Goal: Information Seeking & Learning: Learn about a topic

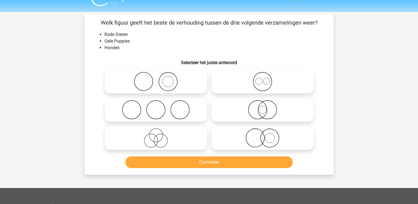
scroll to position [9, 0]
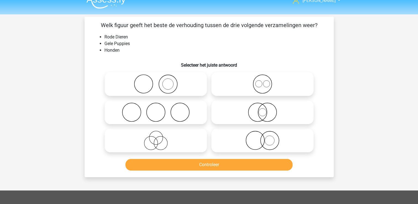
click at [174, 105] on circle at bounding box center [180, 112] width 19 height 19
click at [160, 106] on input "radio" at bounding box center [158, 108] width 4 height 4
radio input "true"
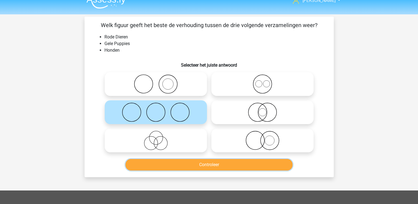
click at [196, 166] on button "Controleer" at bounding box center [209, 165] width 167 height 12
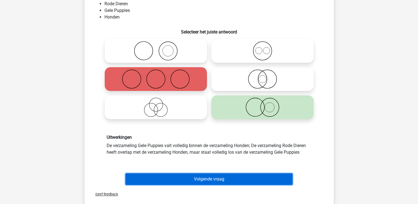
click at [217, 181] on button "Volgende vraag" at bounding box center [209, 179] width 167 height 12
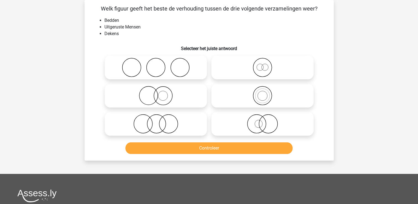
scroll to position [0, 0]
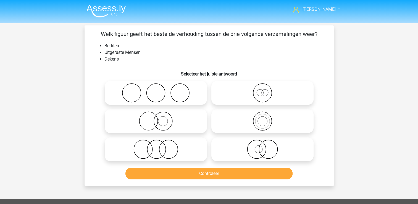
click at [177, 149] on icon at bounding box center [156, 149] width 98 height 19
click at [160, 147] on input "radio" at bounding box center [158, 145] width 4 height 4
radio input "true"
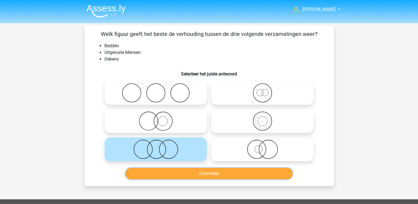
click at [197, 176] on button "Controleer" at bounding box center [209, 174] width 167 height 12
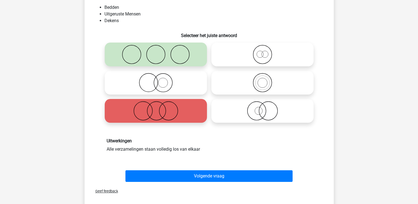
scroll to position [39, 0]
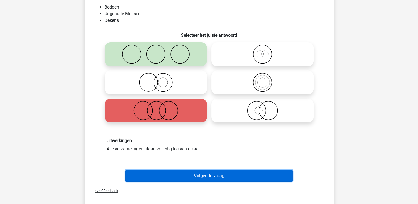
click at [216, 175] on button "Volgende vraag" at bounding box center [209, 176] width 167 height 12
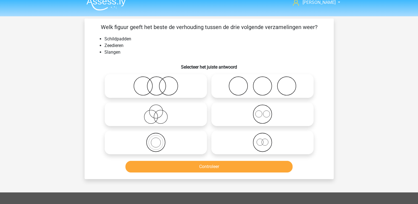
scroll to position [6, 0]
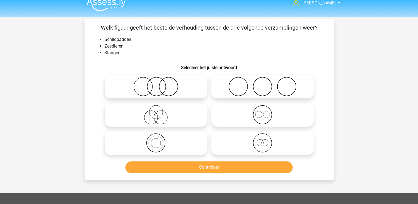
click at [283, 118] on icon at bounding box center [263, 114] width 98 height 19
click at [266, 112] on input "radio" at bounding box center [265, 110] width 4 height 4
radio input "true"
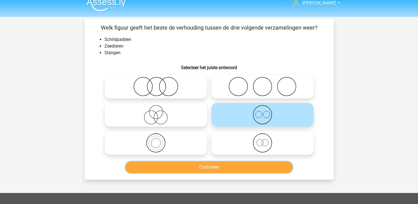
click at [231, 165] on button "Controleer" at bounding box center [209, 167] width 167 height 12
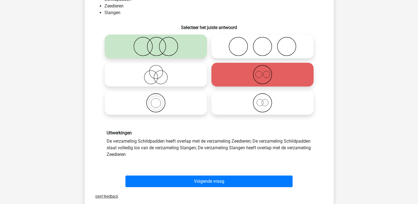
scroll to position [47, 0]
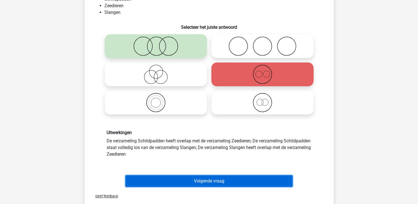
click at [202, 180] on button "Volgende vraag" at bounding box center [209, 181] width 167 height 12
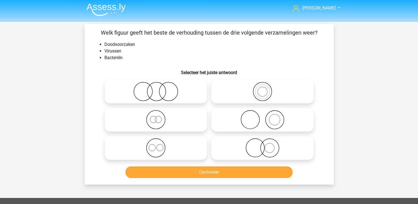
scroll to position [0, 0]
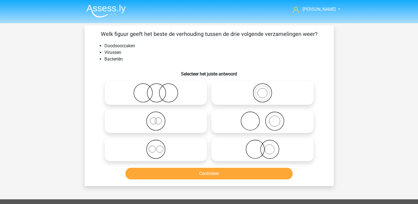
click at [299, 121] on icon at bounding box center [263, 120] width 98 height 19
click at [266, 118] on input "radio" at bounding box center [265, 117] width 4 height 4
radio input "true"
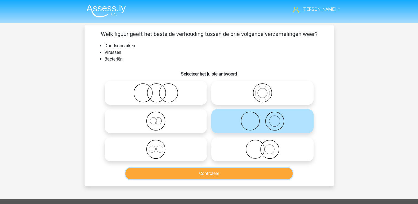
click at [250, 176] on button "Controleer" at bounding box center [209, 174] width 167 height 12
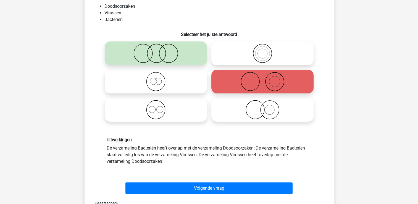
scroll to position [40, 0]
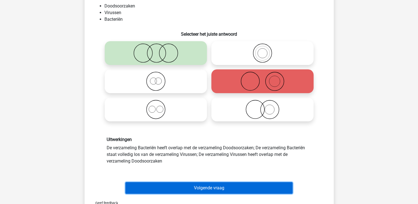
click at [217, 187] on button "Volgende vraag" at bounding box center [209, 188] width 167 height 12
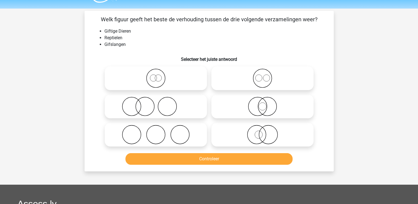
scroll to position [14, 0]
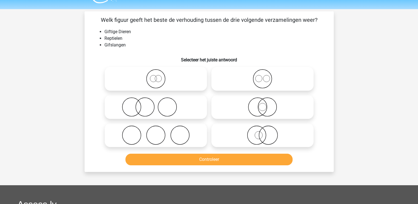
click at [167, 105] on icon at bounding box center [156, 106] width 98 height 19
click at [160, 104] on input "radio" at bounding box center [158, 103] width 4 height 4
radio input "true"
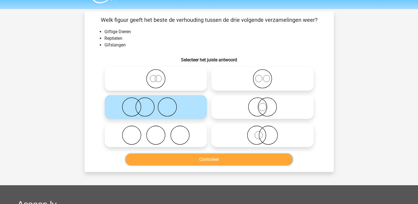
click at [199, 157] on button "Controleer" at bounding box center [209, 160] width 167 height 12
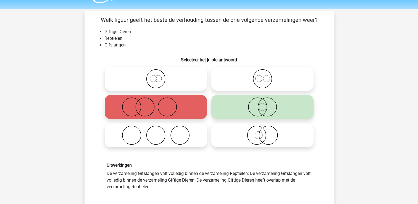
scroll to position [52, 0]
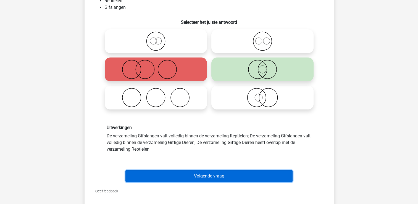
click at [270, 176] on button "Volgende vraag" at bounding box center [209, 176] width 167 height 12
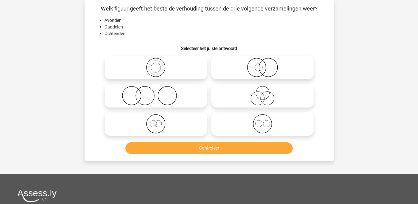
scroll to position [0, 0]
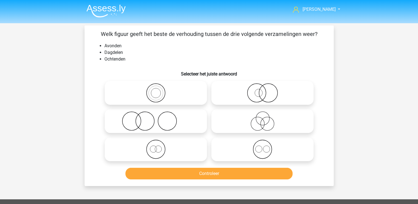
click at [162, 152] on icon at bounding box center [156, 149] width 98 height 19
click at [160, 147] on input "radio" at bounding box center [158, 145] width 4 height 4
radio input "true"
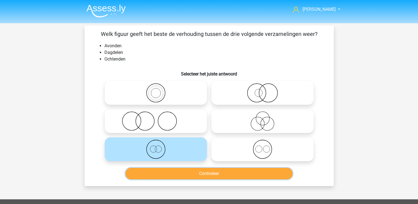
click at [188, 176] on button "Controleer" at bounding box center [209, 174] width 167 height 12
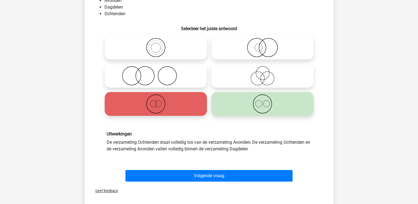
scroll to position [45, 0]
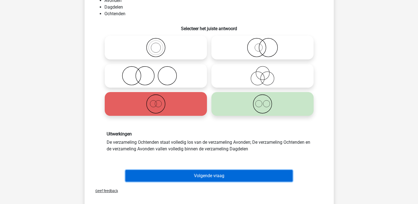
click at [240, 174] on button "Volgende vraag" at bounding box center [209, 176] width 167 height 12
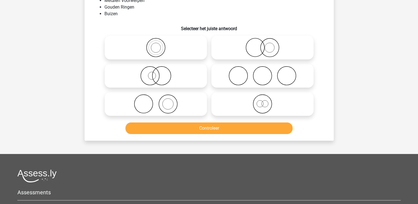
scroll to position [25, 0]
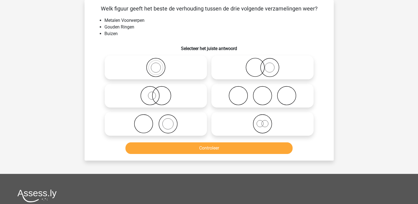
click at [294, 121] on icon at bounding box center [263, 123] width 98 height 19
click at [266, 121] on input "radio" at bounding box center [265, 119] width 4 height 4
radio input "true"
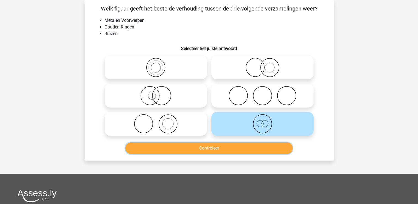
click at [262, 149] on button "Controleer" at bounding box center [209, 148] width 167 height 12
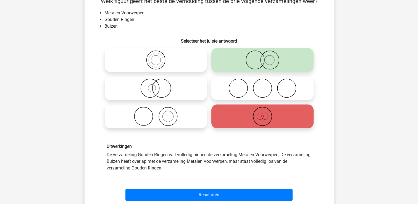
scroll to position [55, 0]
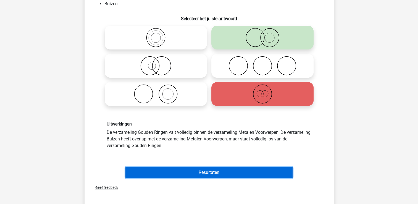
click at [231, 175] on button "Resultaten" at bounding box center [209, 173] width 167 height 12
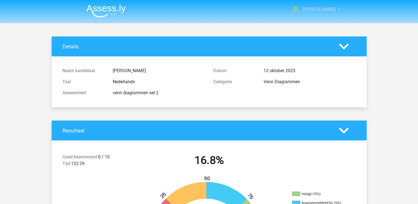
click at [326, 13] on link "[PERSON_NAME]" at bounding box center [313, 9] width 45 height 7
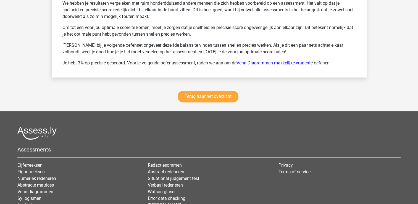
scroll to position [807, 0]
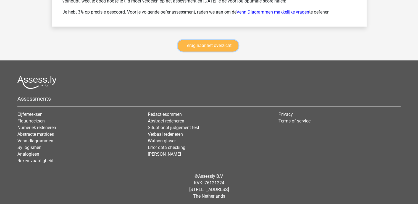
click at [223, 41] on link "Terug naar het overzicht" at bounding box center [208, 46] width 61 height 12
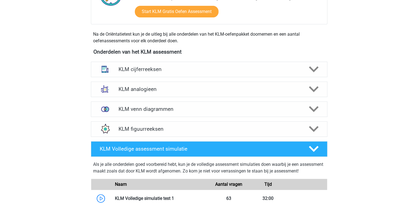
scroll to position [213, 0]
click at [164, 106] on h4 "KLM venn diagrammen" at bounding box center [209, 109] width 181 height 6
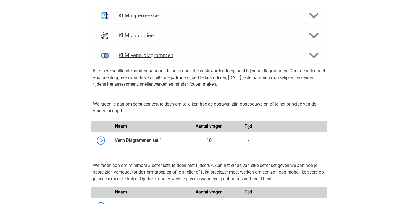
scroll to position [266, 0]
click at [155, 54] on h4 "KLM venn diagrammen" at bounding box center [209, 55] width 181 height 6
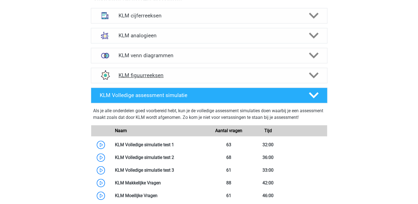
click at [143, 78] on h4 "KLM figuurreeksen" at bounding box center [209, 75] width 181 height 6
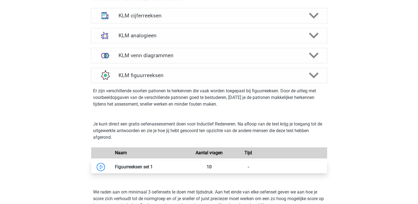
click at [153, 167] on link at bounding box center [153, 166] width 0 height 5
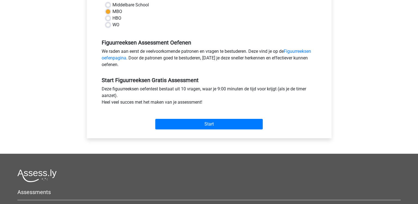
scroll to position [153, 0]
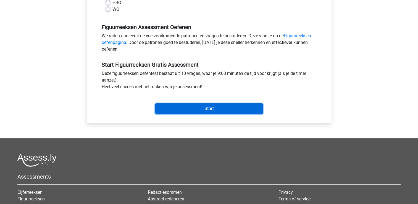
click at [212, 106] on input "Start" at bounding box center [209, 108] width 108 height 11
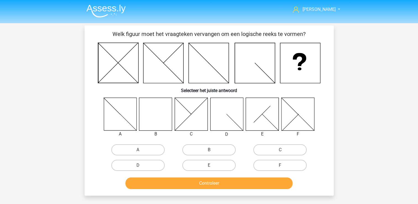
click at [151, 112] on icon at bounding box center [155, 114] width 33 height 33
click at [213, 149] on label "B" at bounding box center [208, 149] width 53 height 11
click at [213, 150] on input "B" at bounding box center [211, 152] width 4 height 4
radio input "true"
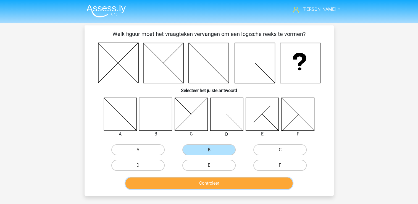
click at [213, 181] on button "Controleer" at bounding box center [209, 183] width 167 height 12
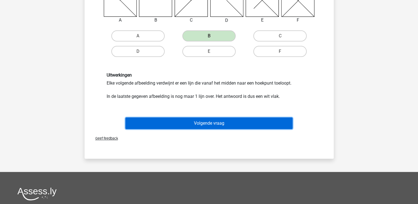
click at [234, 124] on button "Volgende vraag" at bounding box center [209, 123] width 167 height 12
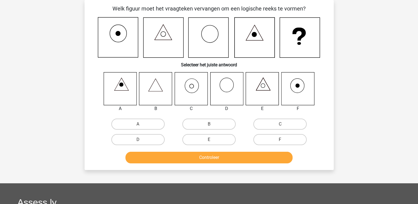
scroll to position [2, 0]
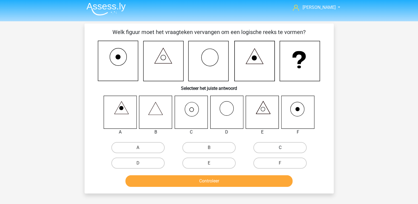
click at [263, 148] on label "C" at bounding box center [280, 147] width 53 height 11
click at [280, 148] on input "C" at bounding box center [282, 150] width 4 height 4
radio input "true"
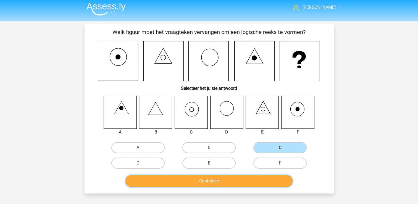
click at [246, 178] on button "Controleer" at bounding box center [209, 181] width 167 height 12
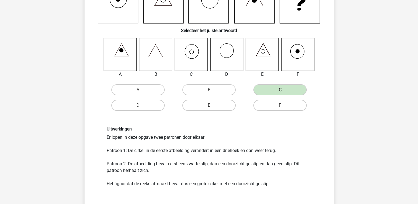
scroll to position [72, 0]
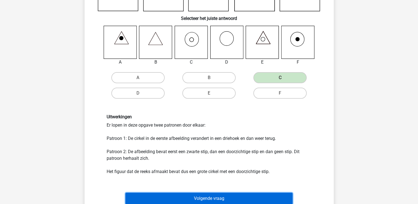
click at [237, 198] on button "Volgende vraag" at bounding box center [209, 199] width 167 height 12
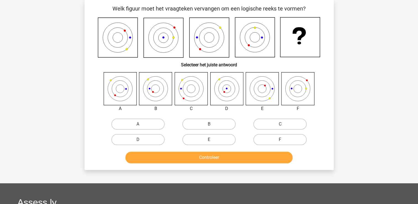
scroll to position [0, 0]
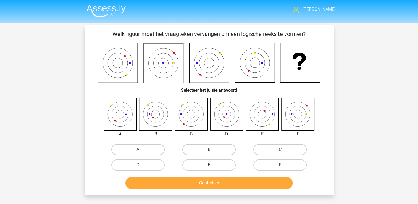
click at [204, 144] on label "B" at bounding box center [208, 149] width 53 height 11
click at [209, 150] on input "B" at bounding box center [211, 152] width 4 height 4
radio input "true"
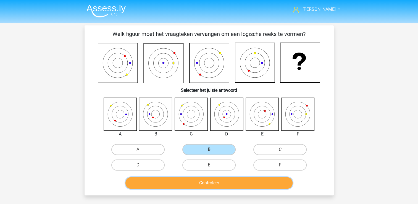
click at [219, 187] on button "Controleer" at bounding box center [209, 183] width 167 height 12
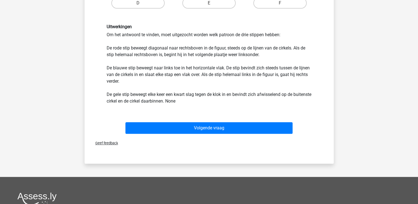
scroll to position [162, 0]
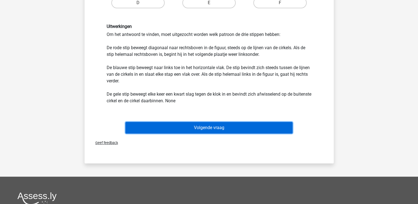
click at [245, 131] on button "Volgende vraag" at bounding box center [209, 128] width 167 height 12
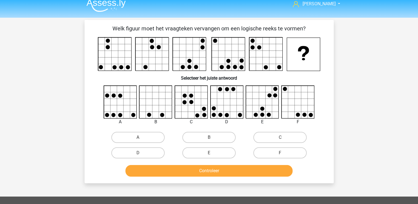
scroll to position [5, 0]
click at [153, 152] on label "D" at bounding box center [137, 153] width 53 height 11
click at [142, 153] on input "D" at bounding box center [140, 155] width 4 height 4
radio input "true"
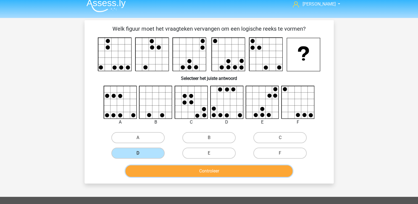
click at [185, 169] on button "Controleer" at bounding box center [209, 171] width 167 height 12
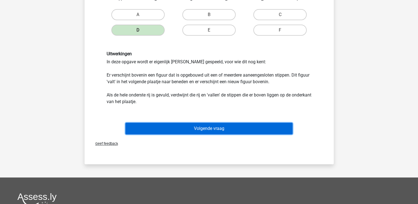
click at [219, 129] on button "Volgende vraag" at bounding box center [209, 129] width 167 height 12
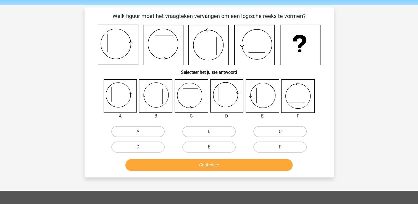
scroll to position [18, 0]
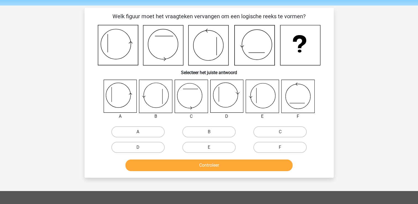
click at [140, 130] on label "A" at bounding box center [137, 131] width 53 height 11
click at [140, 132] on input "A" at bounding box center [140, 134] width 4 height 4
radio input "true"
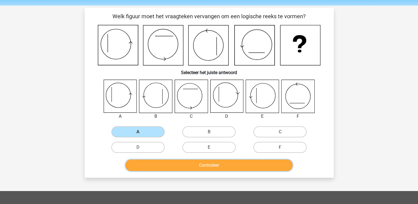
click at [185, 164] on button "Controleer" at bounding box center [209, 166] width 167 height 12
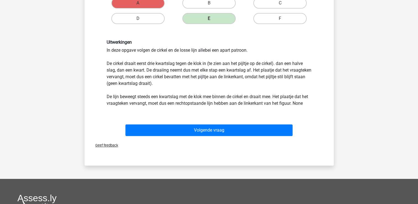
scroll to position [155, 0]
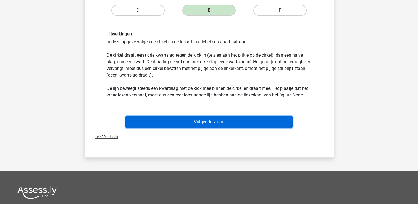
click at [234, 120] on button "Volgende vraag" at bounding box center [209, 122] width 167 height 12
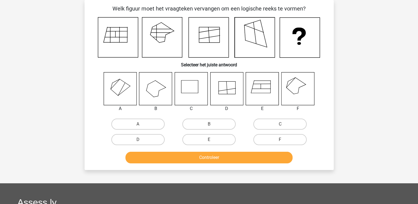
scroll to position [25, 0]
click at [280, 135] on label "F" at bounding box center [280, 139] width 53 height 11
click at [280, 140] on input "F" at bounding box center [282, 142] width 4 height 4
radio input "true"
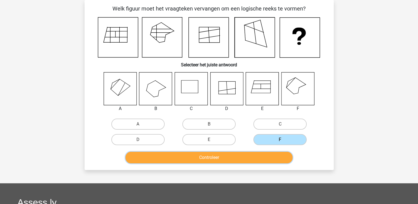
click at [263, 158] on button "Controleer" at bounding box center [209, 158] width 167 height 12
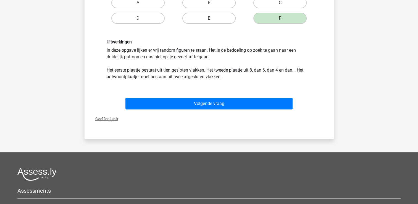
scroll to position [147, 0]
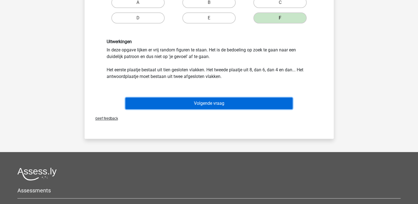
click at [245, 106] on button "Volgende vraag" at bounding box center [209, 104] width 167 height 12
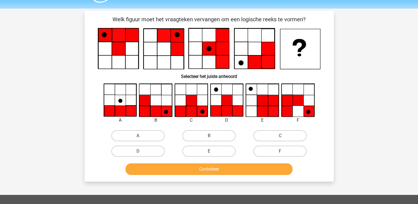
scroll to position [14, 0]
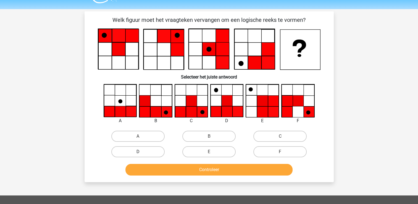
click at [132, 151] on label "D" at bounding box center [137, 151] width 53 height 11
click at [138, 152] on input "D" at bounding box center [140, 154] width 4 height 4
radio input "true"
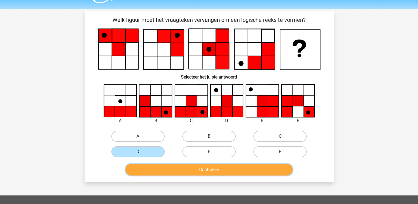
click at [162, 171] on button "Controleer" at bounding box center [209, 170] width 167 height 12
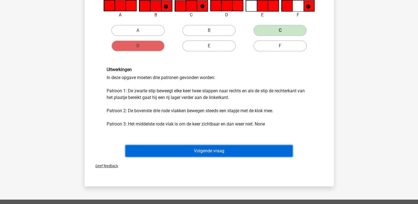
click at [251, 148] on button "Volgende vraag" at bounding box center [209, 151] width 167 height 12
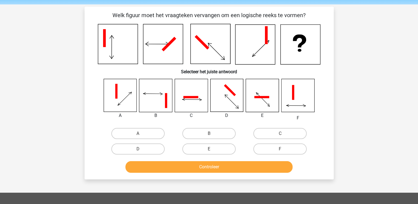
scroll to position [18, 0]
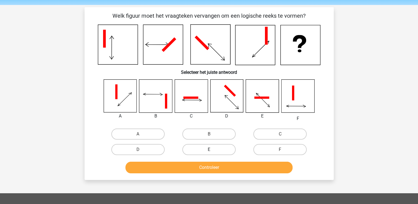
click at [213, 147] on label "E" at bounding box center [208, 149] width 53 height 11
click at [213, 150] on input "E" at bounding box center [211, 152] width 4 height 4
radio input "true"
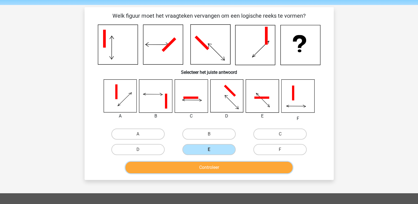
click at [216, 165] on button "Controleer" at bounding box center [209, 168] width 167 height 12
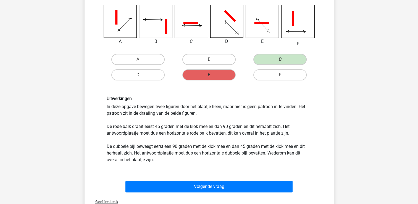
scroll to position [93, 0]
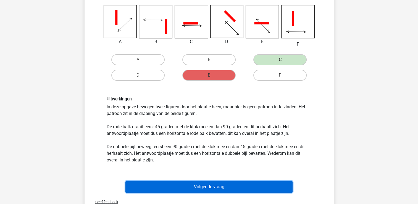
click at [264, 184] on button "Volgende vraag" at bounding box center [209, 187] width 167 height 12
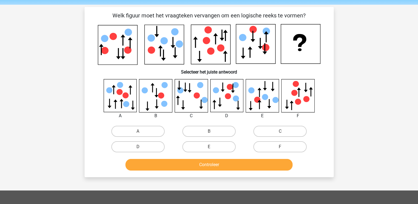
scroll to position [19, 0]
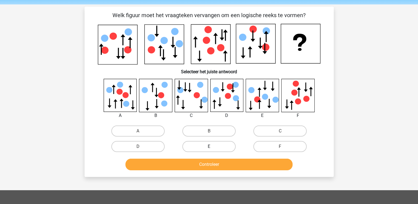
click at [218, 143] on label "E" at bounding box center [208, 146] width 53 height 11
click at [213, 147] on input "E" at bounding box center [211, 149] width 4 height 4
radio input "true"
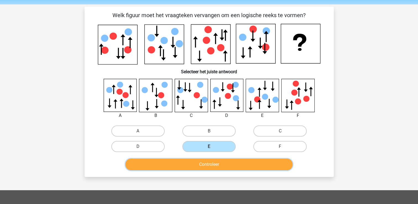
click at [224, 161] on button "Controleer" at bounding box center [209, 165] width 167 height 12
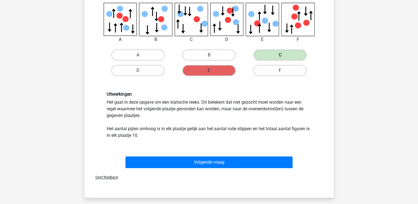
scroll to position [111, 0]
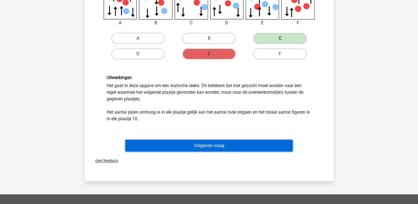
click at [231, 143] on button "Volgende vraag" at bounding box center [209, 146] width 167 height 12
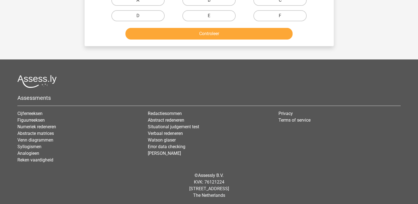
scroll to position [143, 0]
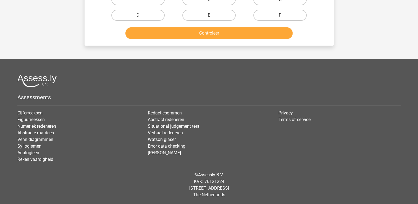
click at [36, 111] on link "Cijferreeksen" at bounding box center [29, 112] width 25 height 5
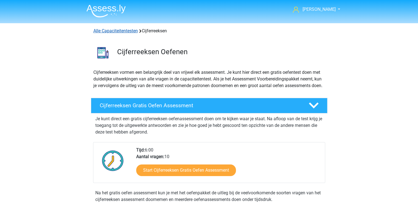
click at [116, 33] on link "Alle Capaciteitentesten" at bounding box center [115, 30] width 45 height 5
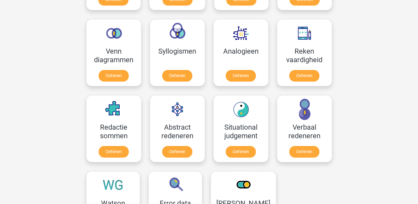
scroll to position [368, 0]
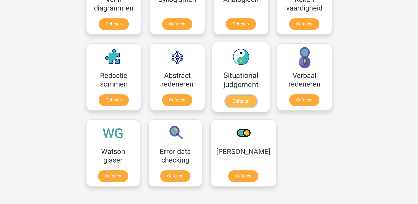
click at [245, 100] on link "Oefenen" at bounding box center [241, 101] width 32 height 12
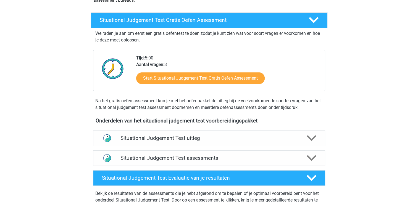
scroll to position [85, 0]
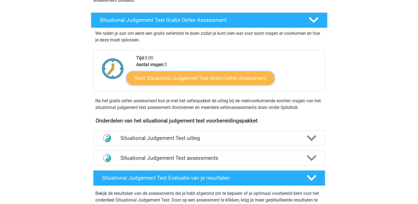
click at [200, 80] on link "Start Situational Judgement Test Gratis Oefen Assessment" at bounding box center [201, 78] width 148 height 13
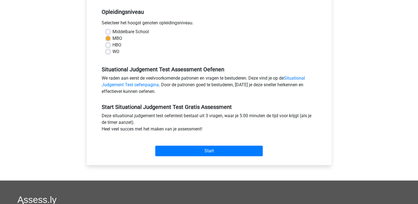
scroll to position [111, 0]
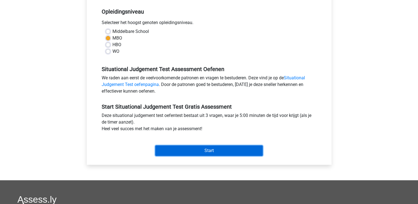
click at [206, 153] on input "Start" at bounding box center [209, 150] width 108 height 11
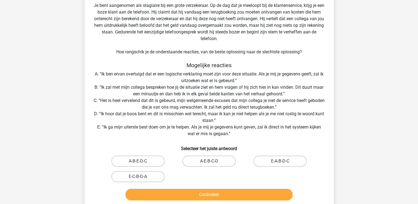
scroll to position [41, 0]
click at [280, 163] on input "E-A-B-D-C" at bounding box center [282, 163] width 4 height 4
radio input "true"
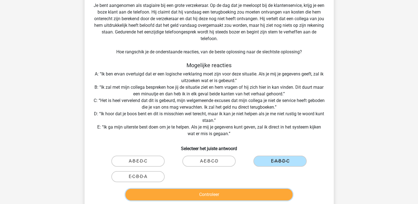
click at [248, 191] on button "Controleer" at bounding box center [209, 195] width 167 height 12
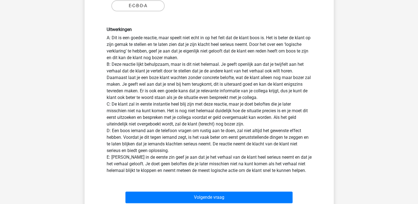
scroll to position [219, 0]
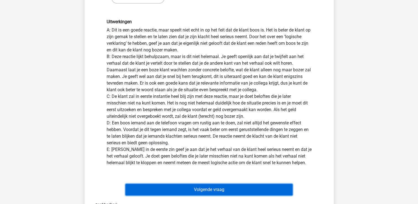
drag, startPoint x: 225, startPoint y: 190, endPoint x: 204, endPoint y: 190, distance: 21.3
click at [204, 190] on button "Volgende vraag" at bounding box center [209, 190] width 167 height 12
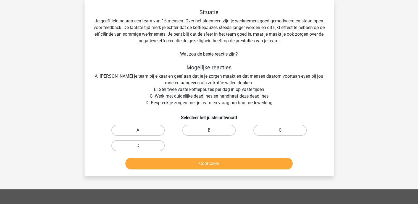
scroll to position [10, 0]
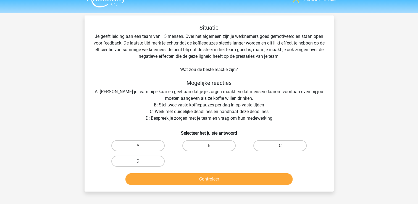
click at [151, 159] on label "D" at bounding box center [137, 161] width 53 height 11
click at [142, 161] on input "D" at bounding box center [140, 163] width 4 height 4
radio input "true"
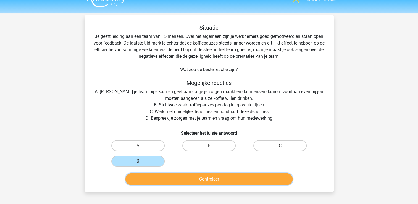
click at [187, 181] on button "Controleer" at bounding box center [209, 179] width 167 height 12
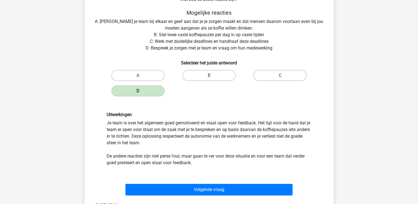
scroll to position [95, 0]
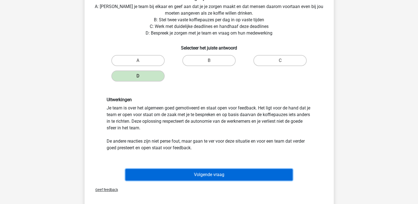
click at [239, 174] on button "Volgende vraag" at bounding box center [209, 175] width 167 height 12
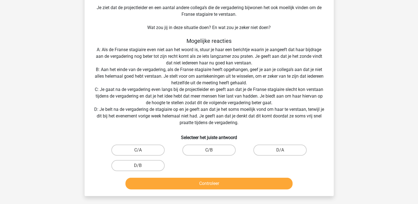
scroll to position [79, 0]
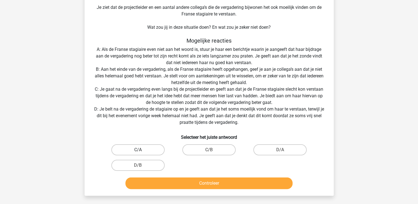
click at [144, 150] on label "C/A" at bounding box center [137, 149] width 53 height 11
click at [142, 150] on input "C/A" at bounding box center [140, 152] width 4 height 4
radio input "true"
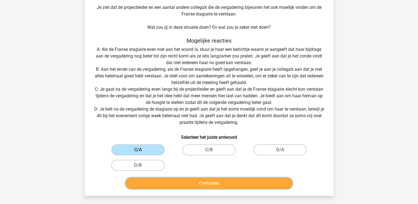
click at [183, 183] on button "Controleer" at bounding box center [209, 183] width 167 height 12
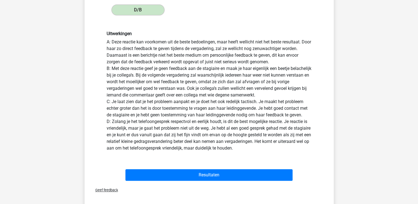
scroll to position [244, 0]
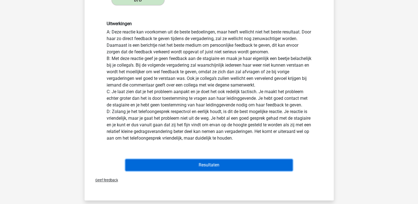
click at [170, 165] on button "Resultaten" at bounding box center [209, 165] width 167 height 12
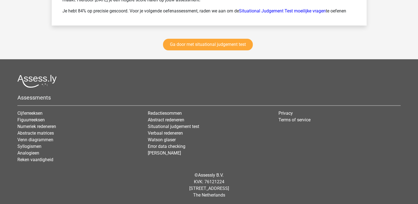
scroll to position [722, 0]
click at [43, 160] on link "Reken vaardigheid" at bounding box center [35, 159] width 36 height 5
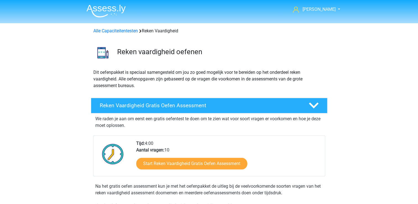
scroll to position [101, 0]
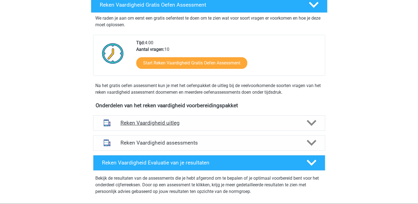
click at [169, 123] on h4 "Reken Vaardigheid uitleg" at bounding box center [209, 123] width 177 height 6
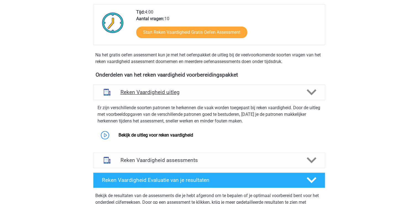
scroll to position [132, 0]
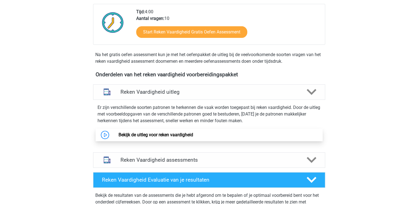
click at [119, 137] on link "Bekijk de uitleg voor reken vaardigheid" at bounding box center [156, 134] width 75 height 5
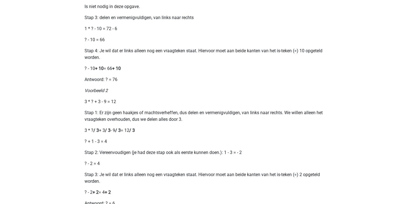
scroll to position [536, 0]
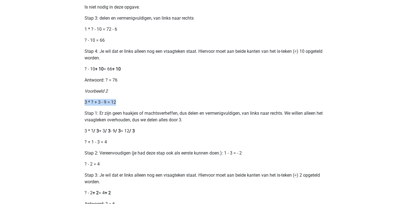
drag, startPoint x: 117, startPoint y: 109, endPoint x: 78, endPoint y: 112, distance: 39.1
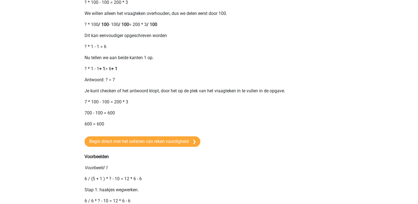
scroll to position [322, 0]
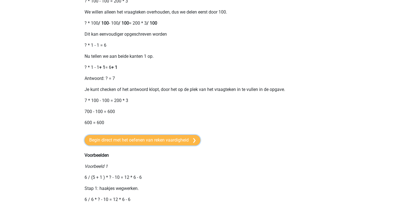
click at [186, 145] on link "Begin direct met het oefenen van reken vaardigheid" at bounding box center [143, 140] width 116 height 11
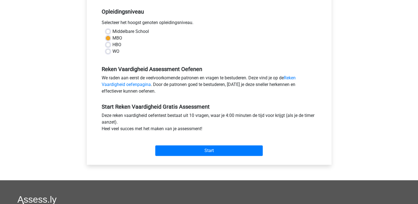
scroll to position [122, 0]
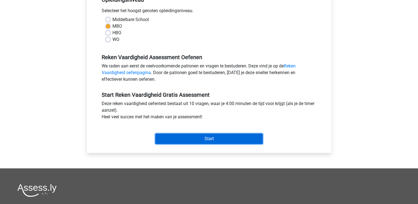
click at [241, 142] on input "Start" at bounding box center [209, 139] width 108 height 11
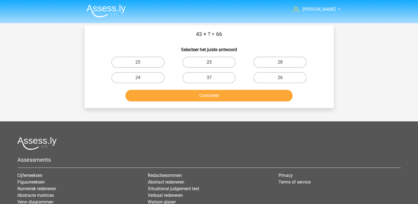
click at [227, 61] on label "23" at bounding box center [208, 62] width 53 height 11
click at [213, 62] on input "23" at bounding box center [211, 64] width 4 height 4
radio input "true"
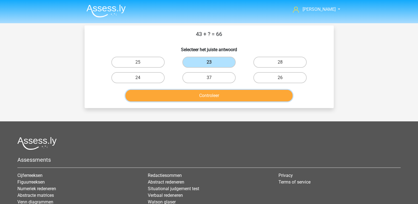
click at [228, 94] on button "Controleer" at bounding box center [209, 96] width 167 height 12
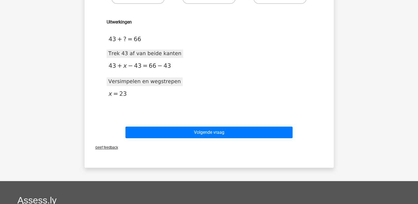
scroll to position [80, 0]
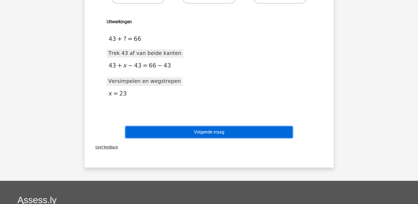
click at [184, 132] on button "Volgende vraag" at bounding box center [209, 132] width 167 height 12
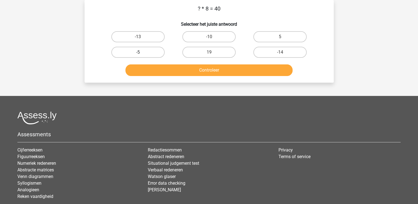
scroll to position [0, 0]
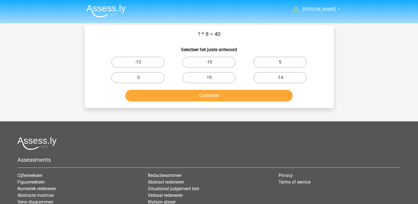
click at [278, 61] on label "5" at bounding box center [280, 62] width 53 height 11
click at [280, 62] on input "5" at bounding box center [282, 64] width 4 height 4
radio input "true"
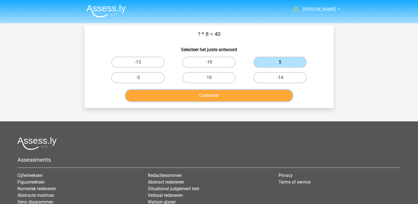
click at [237, 96] on button "Controleer" at bounding box center [209, 96] width 167 height 12
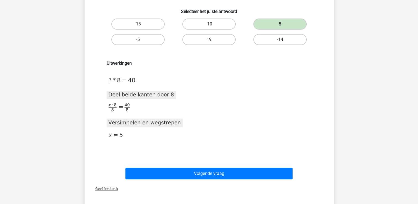
scroll to position [38, 0]
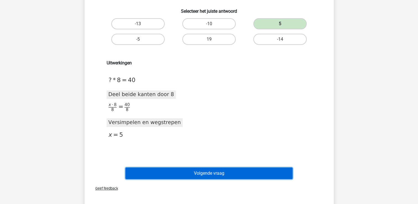
click at [179, 172] on button "Volgende vraag" at bounding box center [209, 174] width 167 height 12
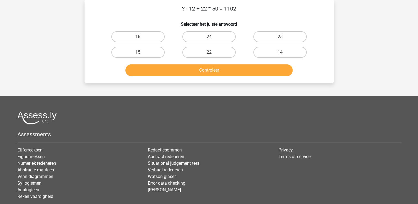
scroll to position [0, 0]
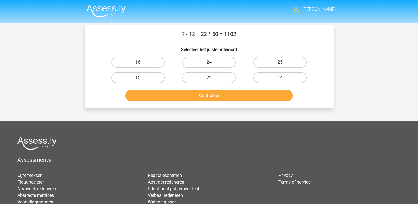
click at [286, 80] on label "14" at bounding box center [280, 77] width 53 height 11
click at [284, 80] on input "14" at bounding box center [282, 80] width 4 height 4
radio input "true"
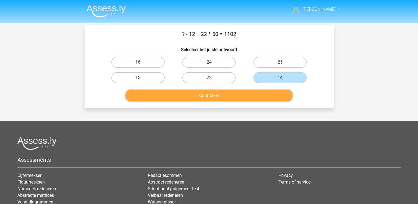
click at [259, 92] on button "Controleer" at bounding box center [209, 96] width 167 height 12
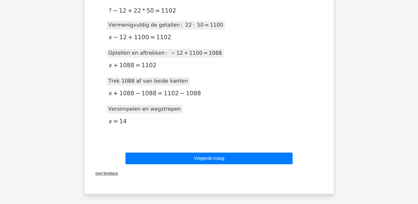
scroll to position [107, 0]
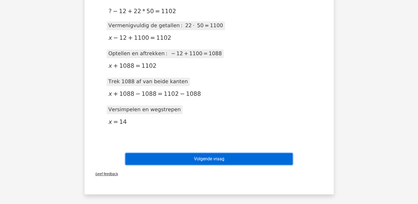
click at [183, 159] on button "Volgende vraag" at bounding box center [209, 159] width 167 height 12
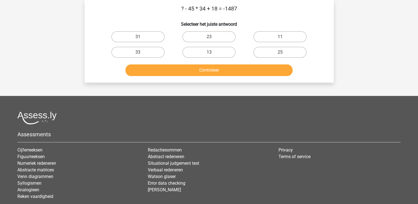
scroll to position [0, 0]
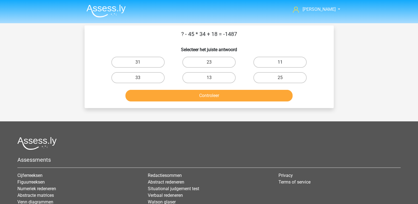
click at [265, 64] on label "11" at bounding box center [280, 62] width 53 height 11
click at [280, 64] on input "11" at bounding box center [282, 64] width 4 height 4
radio input "true"
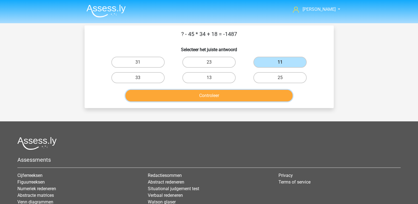
click at [209, 93] on button "Controleer" at bounding box center [209, 96] width 167 height 12
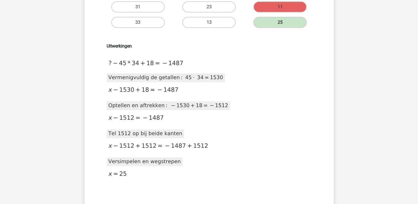
scroll to position [116, 0]
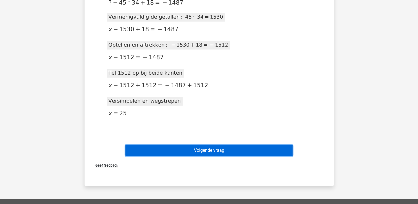
click at [276, 150] on button "Volgende vraag" at bounding box center [209, 151] width 167 height 12
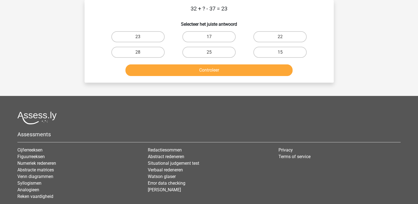
scroll to position [0, 0]
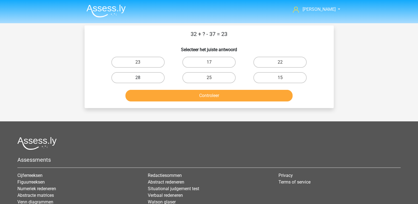
click at [136, 75] on label "28" at bounding box center [137, 77] width 53 height 11
click at [138, 78] on input "28" at bounding box center [140, 80] width 4 height 4
radio input "true"
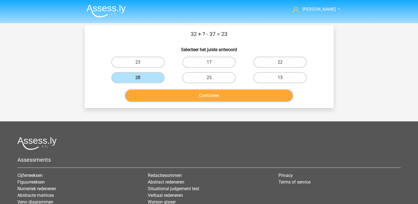
click at [196, 95] on button "Controleer" at bounding box center [209, 96] width 167 height 12
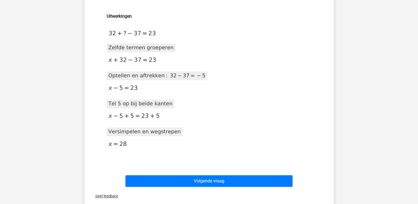
scroll to position [86, 0]
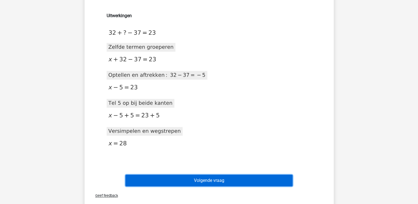
click at [226, 179] on button "Volgende vraag" at bounding box center [209, 181] width 167 height 12
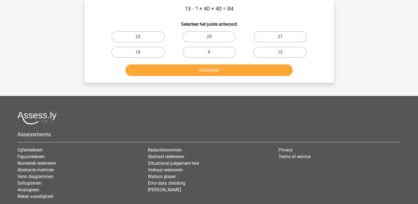
scroll to position [0, 0]
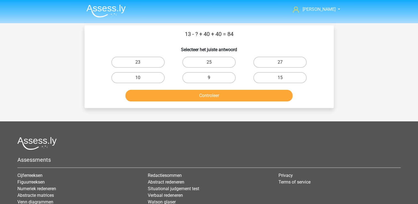
click at [215, 75] on label "9" at bounding box center [208, 77] width 53 height 11
click at [213, 78] on input "9" at bounding box center [211, 80] width 4 height 4
radio input "true"
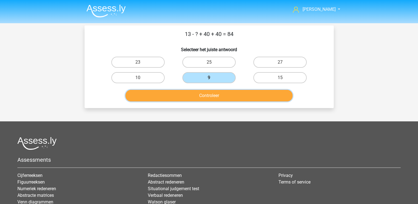
click at [226, 90] on button "Controleer" at bounding box center [209, 96] width 167 height 12
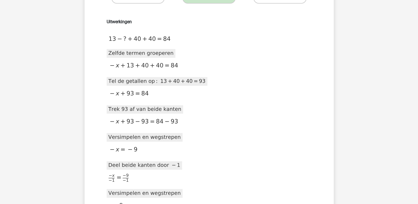
scroll to position [127, 0]
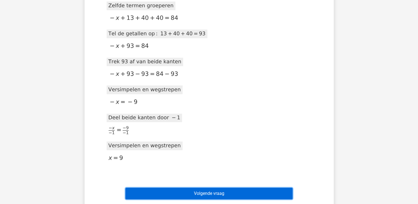
click at [250, 192] on button "Volgende vraag" at bounding box center [209, 194] width 167 height 12
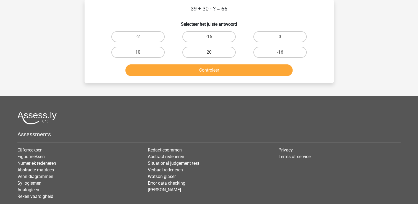
scroll to position [0, 0]
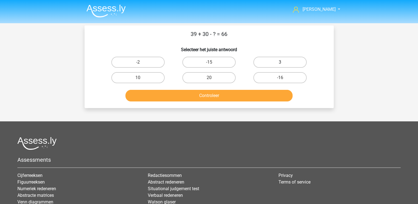
click at [297, 60] on label "3" at bounding box center [280, 62] width 53 height 11
click at [284, 62] on input "3" at bounding box center [282, 64] width 4 height 4
radio input "true"
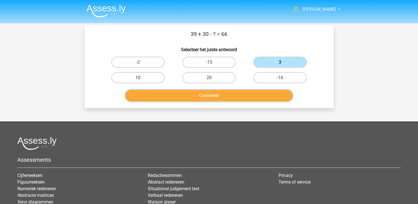
click at [257, 96] on button "Controleer" at bounding box center [209, 96] width 167 height 12
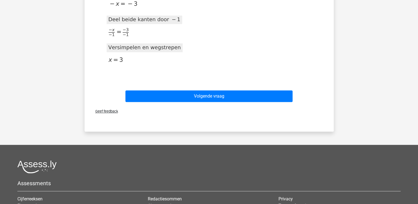
scroll to position [236, 0]
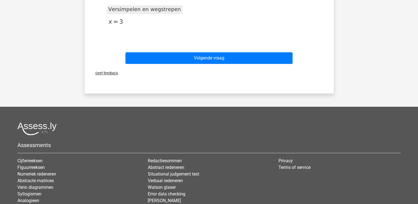
click at [232, 51] on div "Volgende vraag" at bounding box center [209, 57] width 232 height 18
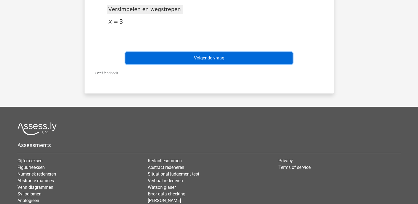
click at [231, 56] on button "Volgende vraag" at bounding box center [209, 58] width 167 height 12
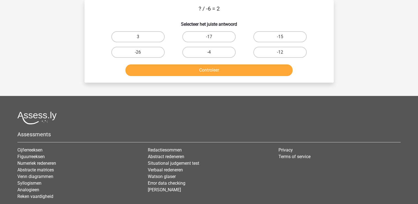
scroll to position [0, 0]
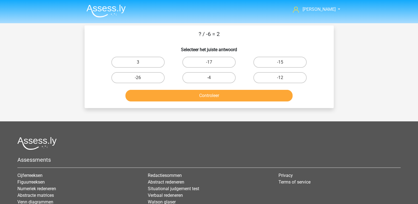
click at [141, 65] on input "3" at bounding box center [140, 64] width 4 height 4
radio input "true"
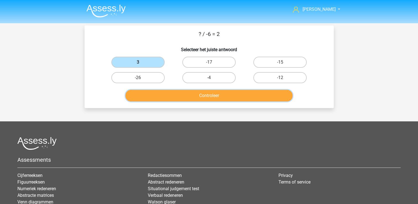
click at [164, 94] on button "Controleer" at bounding box center [209, 96] width 167 height 12
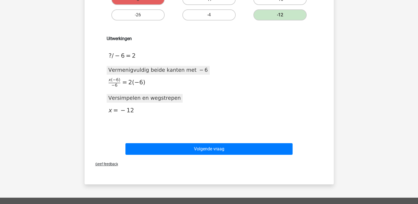
scroll to position [63, 0]
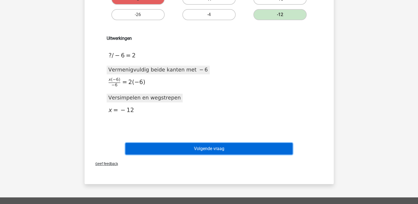
click at [237, 148] on button "Volgende vraag" at bounding box center [209, 149] width 167 height 12
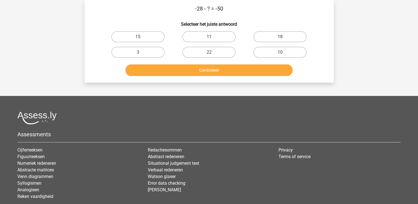
scroll to position [0, 0]
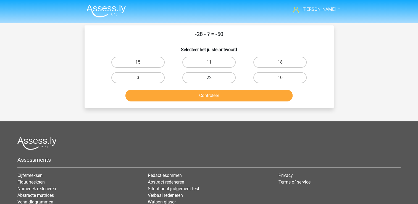
click at [233, 80] on label "22" at bounding box center [208, 77] width 53 height 11
click at [213, 80] on input "22" at bounding box center [211, 80] width 4 height 4
radio input "true"
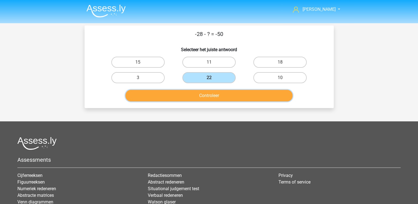
click at [235, 92] on button "Controleer" at bounding box center [209, 96] width 167 height 12
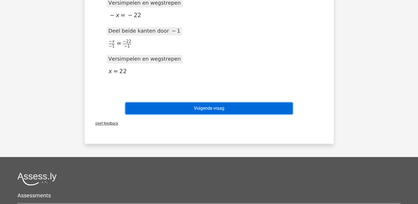
click at [223, 112] on button "Volgende vraag" at bounding box center [209, 109] width 167 height 12
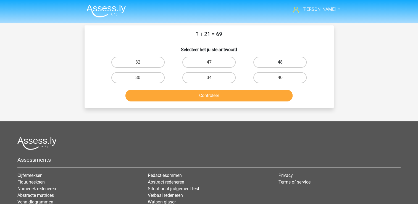
click at [259, 59] on label "48" at bounding box center [280, 62] width 53 height 11
click at [280, 62] on input "48" at bounding box center [282, 64] width 4 height 4
radio input "true"
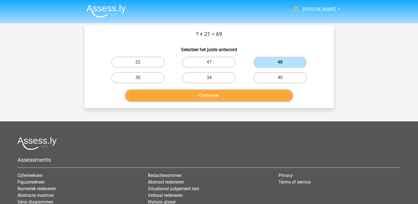
click at [233, 97] on button "Controleer" at bounding box center [209, 96] width 167 height 12
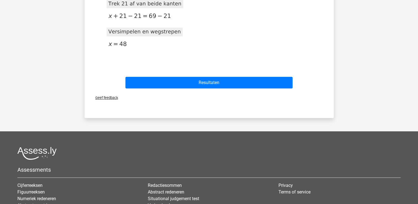
scroll to position [129, 0]
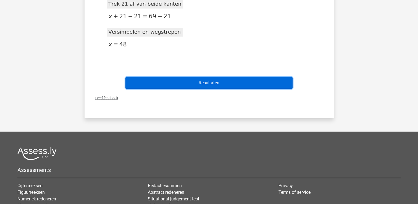
click at [246, 81] on button "Resultaten" at bounding box center [209, 83] width 167 height 12
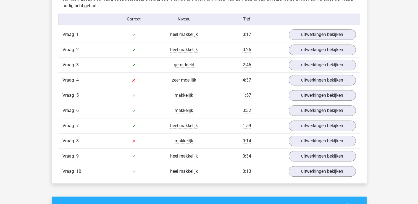
scroll to position [354, 0]
click at [325, 78] on link "uitwerkingen bekijken" at bounding box center [322, 80] width 77 height 12
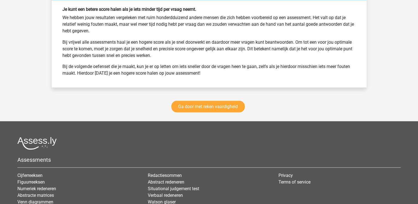
scroll to position [1012, 0]
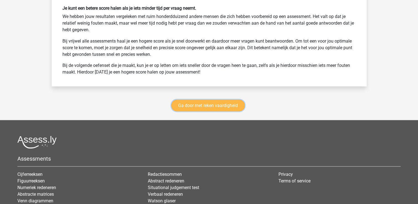
click at [187, 101] on link "Ga door met reken vaardigheid" at bounding box center [208, 106] width 74 height 12
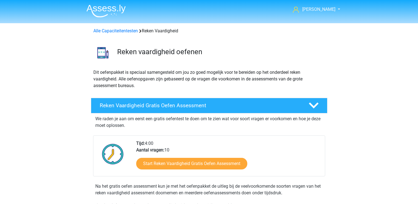
scroll to position [233, 0]
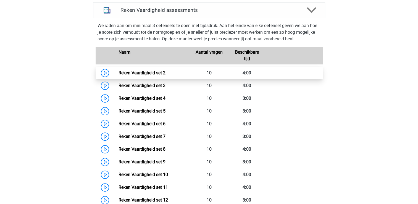
click at [119, 71] on link "Reken Vaardigheid set 2" at bounding box center [142, 72] width 47 height 5
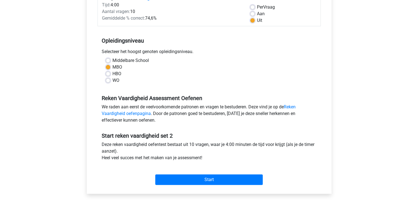
scroll to position [94, 0]
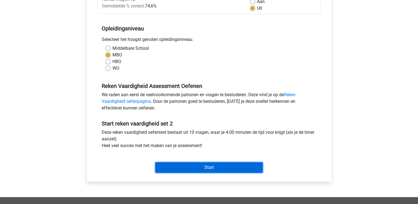
click at [232, 169] on input "Start" at bounding box center [209, 167] width 108 height 11
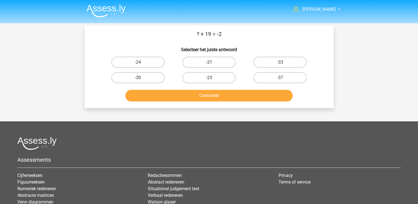
click at [224, 65] on label "-21" at bounding box center [208, 62] width 53 height 11
click at [213, 65] on input "-21" at bounding box center [211, 64] width 4 height 4
radio input "true"
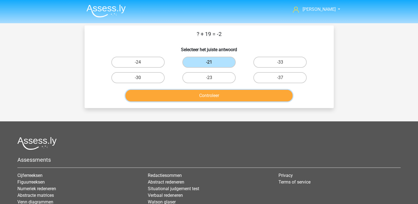
click at [221, 94] on button "Controleer" at bounding box center [209, 96] width 167 height 12
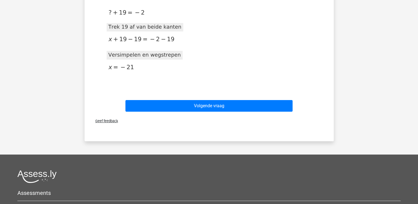
scroll to position [106, 0]
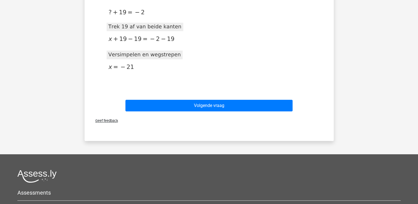
click at [251, 112] on div "Volgende vraag" at bounding box center [209, 107] width 213 height 14
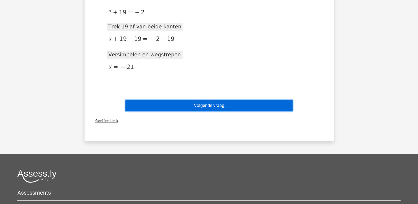
click at [253, 109] on button "Volgende vraag" at bounding box center [209, 106] width 167 height 12
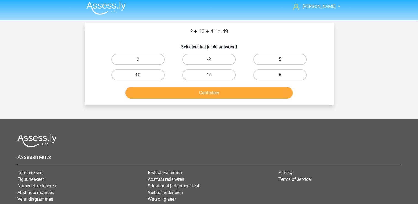
scroll to position [1, 0]
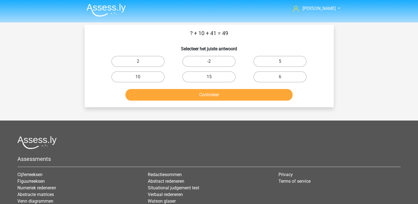
click at [212, 66] on label "-2" at bounding box center [208, 61] width 53 height 11
click at [212, 65] on input "-2" at bounding box center [211, 63] width 4 height 4
radio input "true"
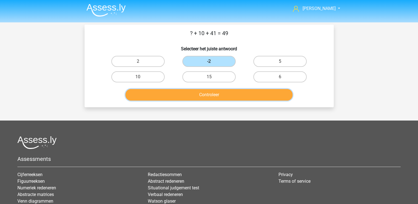
click at [215, 90] on button "Controleer" at bounding box center [209, 95] width 167 height 12
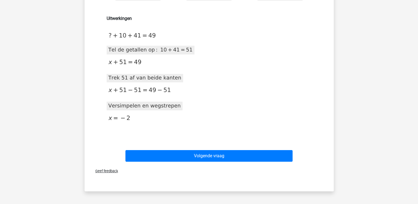
scroll to position [84, 0]
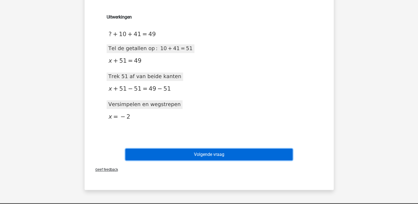
click at [228, 153] on button "Volgende vraag" at bounding box center [209, 155] width 167 height 12
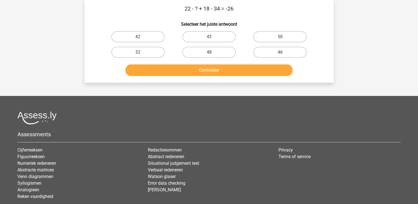
scroll to position [2, 0]
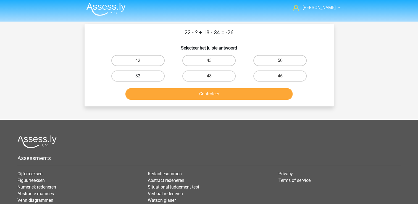
click at [136, 73] on label "32" at bounding box center [137, 75] width 53 height 11
click at [138, 76] on input "32" at bounding box center [140, 78] width 4 height 4
radio input "true"
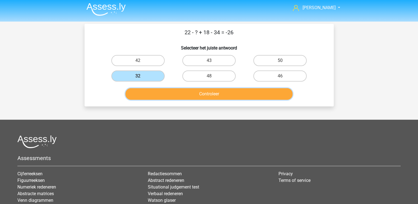
click at [153, 90] on button "Controleer" at bounding box center [209, 94] width 167 height 12
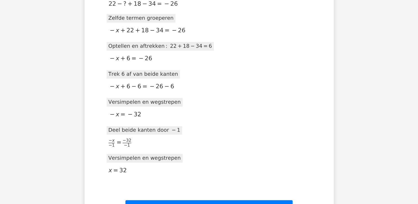
scroll to position [114, 0]
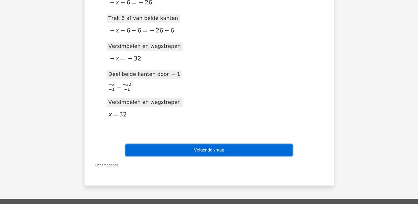
click at [212, 147] on button "Volgende vraag" at bounding box center [209, 150] width 167 height 12
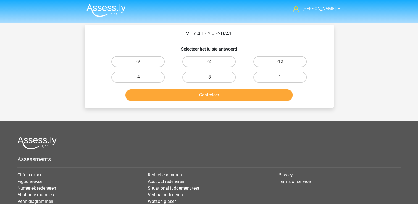
scroll to position [0, 0]
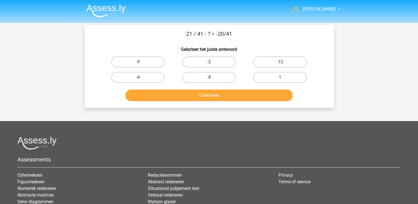
click at [226, 60] on label "-2" at bounding box center [208, 61] width 53 height 11
click at [213, 62] on input "-2" at bounding box center [211, 64] width 4 height 4
radio input "true"
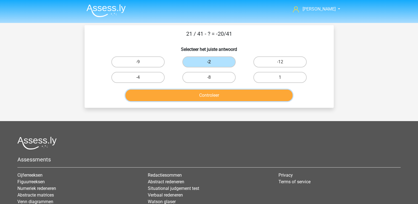
click at [226, 96] on button "Controleer" at bounding box center [209, 96] width 167 height 12
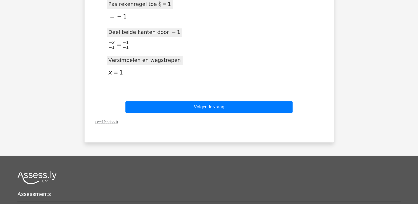
scroll to position [258, 0]
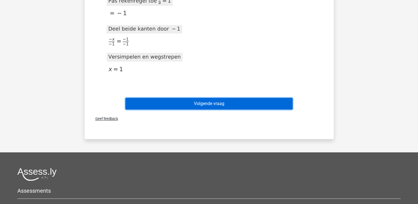
click at [255, 104] on button "Volgende vraag" at bounding box center [209, 104] width 167 height 12
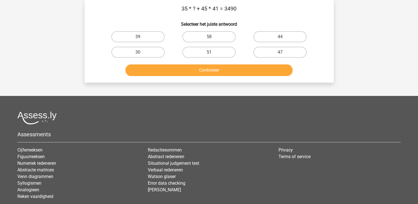
scroll to position [0, 0]
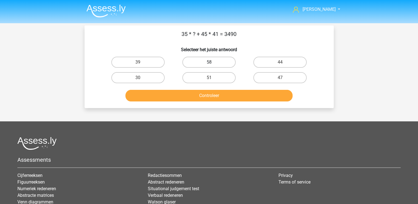
click at [224, 60] on label "58" at bounding box center [208, 62] width 53 height 11
click at [213, 62] on input "58" at bounding box center [211, 64] width 4 height 4
radio input "true"
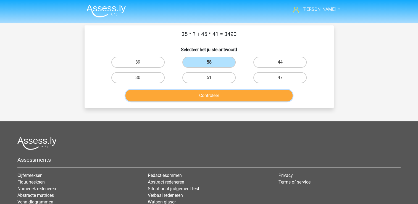
click at [221, 92] on button "Controleer" at bounding box center [209, 96] width 167 height 12
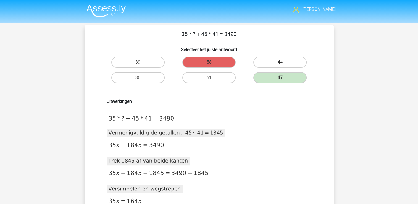
drag, startPoint x: 109, startPoint y: 144, endPoint x: 146, endPoint y: 149, distance: 36.8
click at [146, 149] on icon at bounding box center [135, 145] width 61 height 9
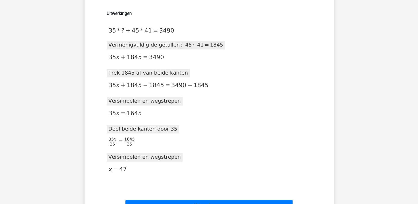
scroll to position [88, 0]
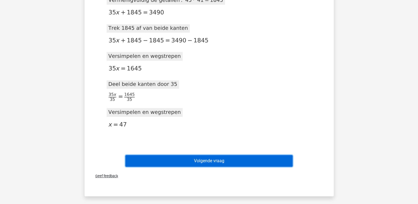
click at [259, 163] on button "Volgende vraag" at bounding box center [209, 161] width 167 height 12
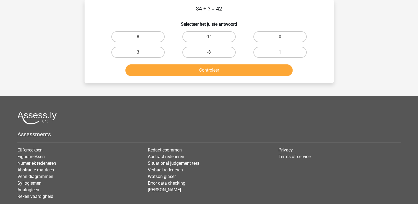
scroll to position [0, 0]
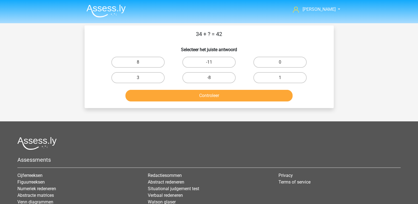
click at [138, 62] on input "8" at bounding box center [140, 64] width 4 height 4
radio input "true"
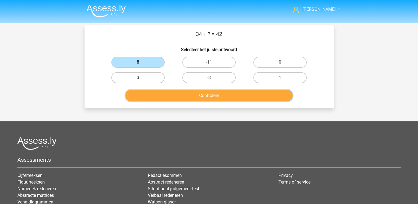
click at [180, 91] on button "Controleer" at bounding box center [209, 96] width 167 height 12
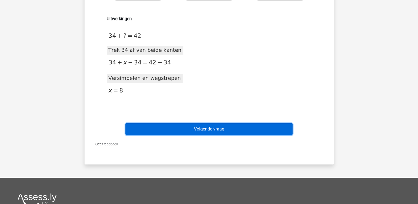
click at [252, 129] on button "Volgende vraag" at bounding box center [209, 129] width 167 height 12
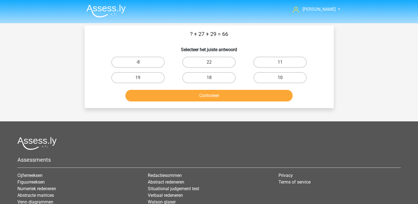
click at [293, 72] on label "10" at bounding box center [280, 77] width 53 height 11
click at [284, 78] on input "10" at bounding box center [282, 80] width 4 height 4
radio input "true"
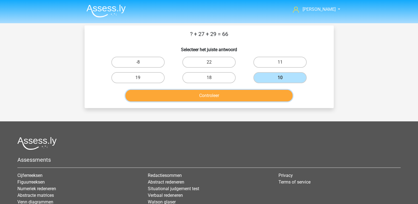
click at [260, 100] on button "Controleer" at bounding box center [209, 96] width 167 height 12
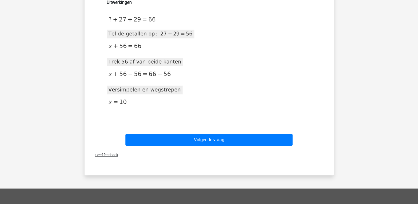
scroll to position [102, 0]
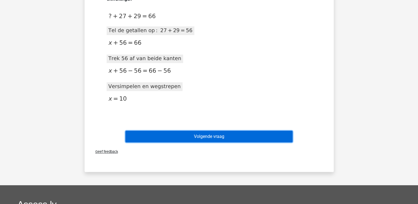
click at [244, 134] on button "Volgende vraag" at bounding box center [209, 137] width 167 height 12
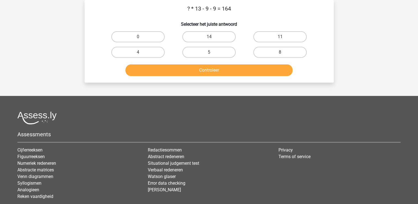
scroll to position [0, 0]
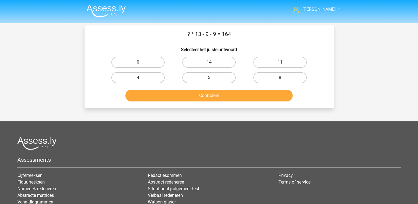
click at [211, 59] on label "14" at bounding box center [208, 62] width 53 height 11
click at [211, 62] on input "14" at bounding box center [211, 64] width 4 height 4
radio input "true"
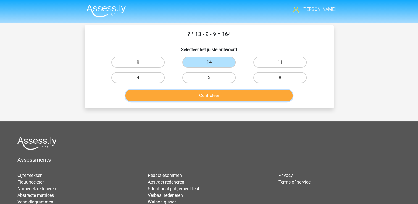
click at [213, 93] on button "Controleer" at bounding box center [209, 96] width 167 height 12
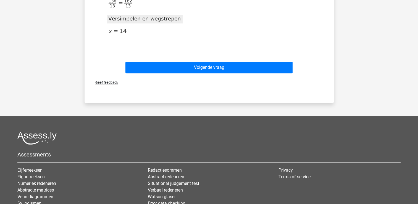
scroll to position [236, 0]
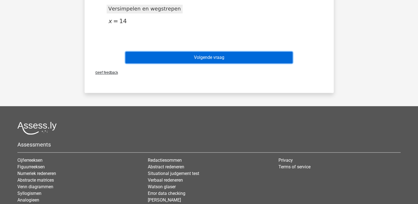
click at [261, 59] on button "Volgende vraag" at bounding box center [209, 58] width 167 height 12
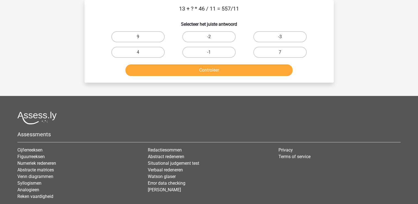
scroll to position [0, 0]
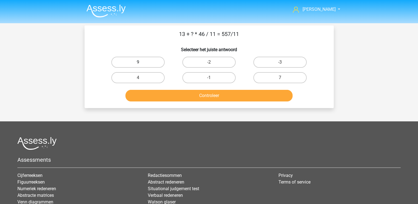
click at [147, 62] on label "9" at bounding box center [137, 62] width 53 height 11
click at [142, 62] on input "9" at bounding box center [140, 64] width 4 height 4
radio input "true"
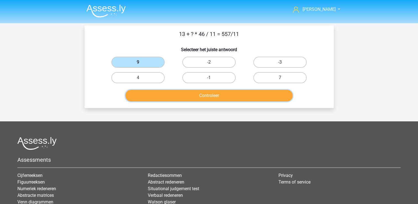
click at [233, 96] on button "Controleer" at bounding box center [209, 96] width 167 height 12
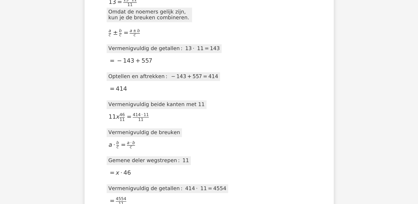
scroll to position [194, 0]
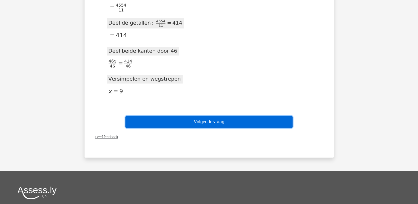
click at [222, 126] on button "Volgende vraag" at bounding box center [209, 122] width 167 height 12
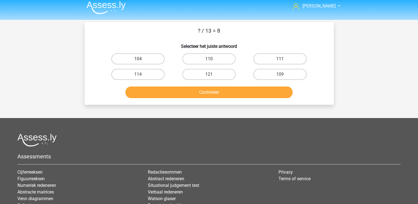
scroll to position [1, 0]
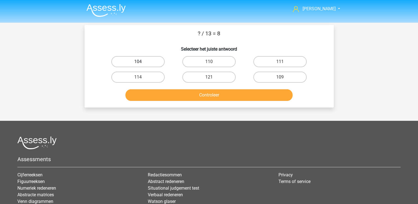
click at [141, 59] on label "104" at bounding box center [137, 61] width 53 height 11
click at [141, 62] on input "104" at bounding box center [140, 64] width 4 height 4
radio input "true"
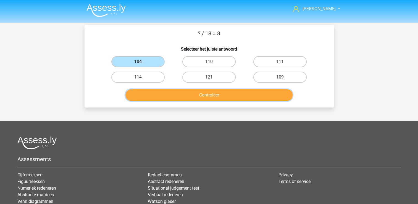
click at [179, 92] on button "Controleer" at bounding box center [209, 95] width 167 height 12
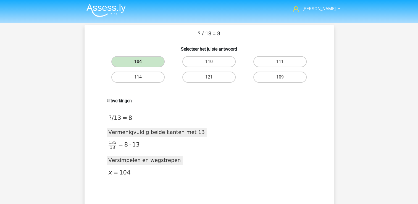
scroll to position [38, 0]
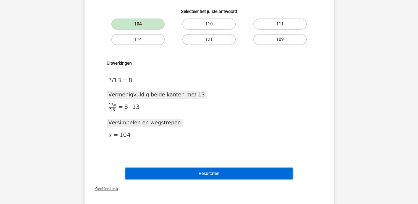
click at [176, 171] on button "Resultaten" at bounding box center [209, 174] width 167 height 12
click at [221, 170] on button "Resultaten" at bounding box center [209, 174] width 167 height 12
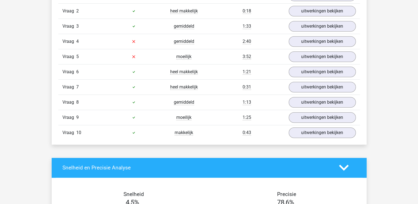
scroll to position [391, 0]
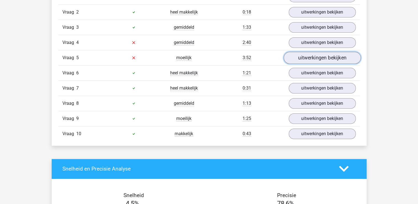
click at [302, 57] on link "uitwerkingen bekijken" at bounding box center [322, 58] width 77 height 12
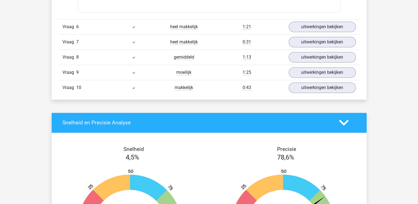
scroll to position [719, 0]
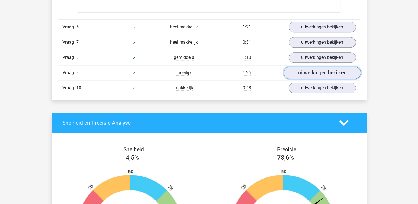
click at [304, 70] on link "uitwerkingen bekijken" at bounding box center [322, 73] width 77 height 12
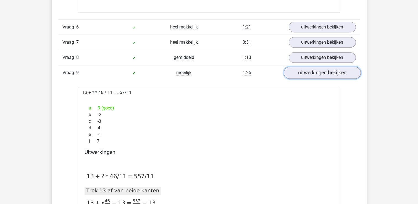
click at [304, 70] on link "uitwerkingen bekijken" at bounding box center [322, 73] width 77 height 12
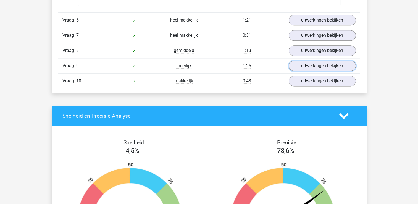
scroll to position [696, 0]
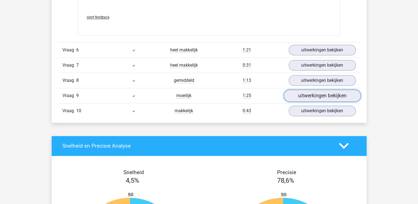
click at [308, 96] on link "uitwerkingen bekijken" at bounding box center [322, 96] width 77 height 12
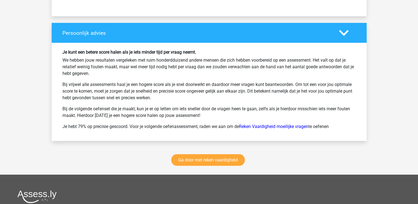
scroll to position [1485, 0]
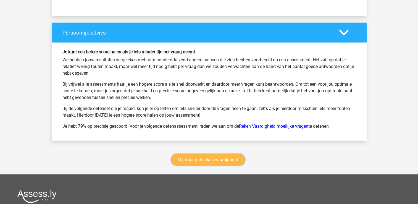
click at [215, 162] on link "Ga door met reken vaardigheid" at bounding box center [208, 160] width 74 height 12
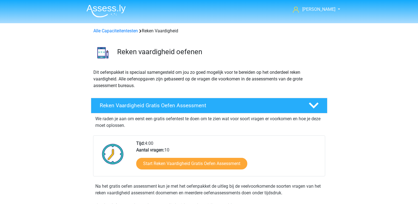
scroll to position [233, 0]
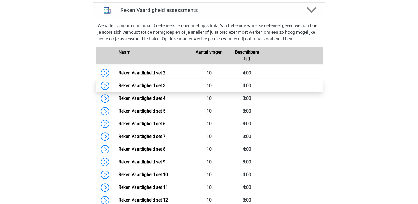
click at [119, 84] on link "Reken Vaardigheid set 3" at bounding box center [142, 85] width 47 height 5
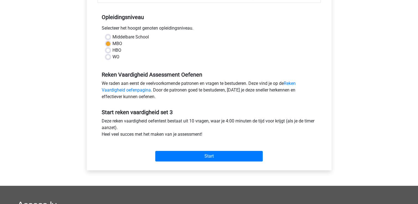
scroll to position [116, 0]
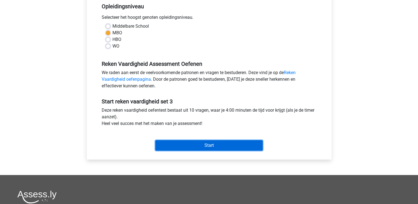
click at [239, 146] on input "Start" at bounding box center [209, 145] width 108 height 11
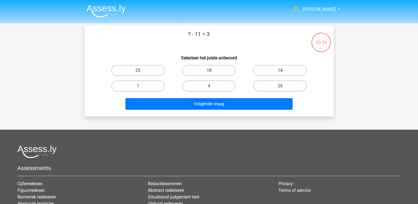
click at [268, 69] on label "14" at bounding box center [280, 70] width 53 height 11
click at [280, 70] on input "14" at bounding box center [282, 72] width 4 height 4
radio input "true"
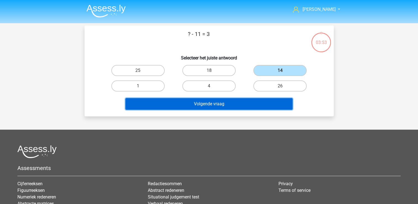
click at [250, 101] on button "Volgende vraag" at bounding box center [209, 104] width 167 height 12
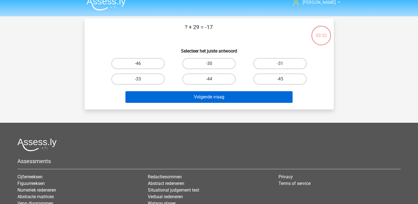
scroll to position [6, 0]
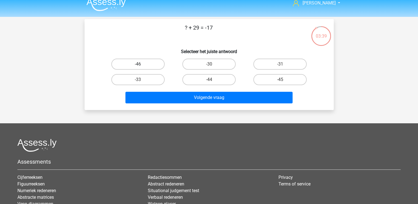
click at [149, 67] on label "-46" at bounding box center [137, 64] width 53 height 11
click at [142, 67] on input "-46" at bounding box center [140, 66] width 4 height 4
radio input "true"
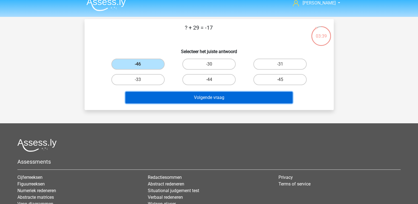
click at [182, 96] on button "Volgende vraag" at bounding box center [209, 98] width 167 height 12
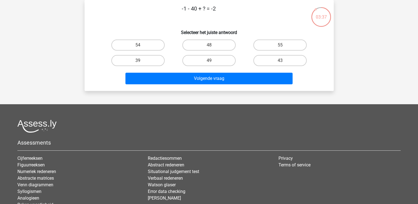
scroll to position [0, 0]
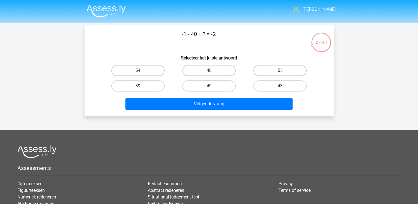
click at [148, 83] on label "39" at bounding box center [137, 85] width 53 height 11
click at [142, 86] on input "39" at bounding box center [140, 88] width 4 height 4
radio input "true"
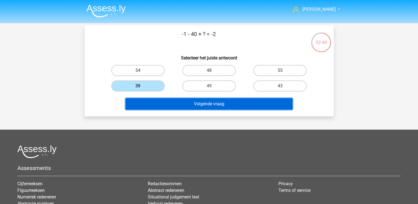
click at [174, 108] on button "Volgende vraag" at bounding box center [209, 104] width 167 height 12
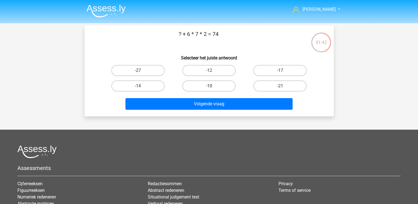
click at [220, 86] on label "-10" at bounding box center [208, 85] width 53 height 11
click at [213, 86] on input "-10" at bounding box center [211, 88] width 4 height 4
radio input "true"
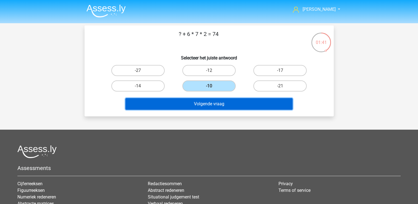
click at [225, 106] on button "Volgende vraag" at bounding box center [209, 104] width 167 height 12
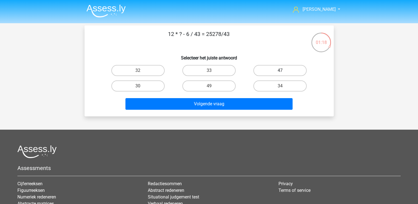
click at [302, 69] on label "47" at bounding box center [280, 70] width 53 height 11
click at [284, 70] on input "47" at bounding box center [282, 72] width 4 height 4
radio input "true"
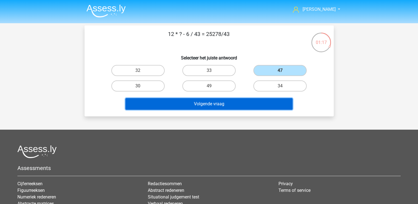
click at [260, 98] on button "Volgende vraag" at bounding box center [209, 104] width 167 height 12
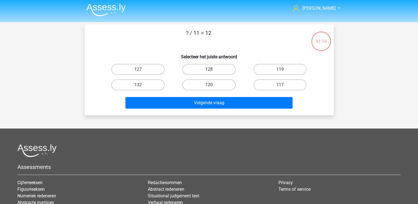
scroll to position [1, 0]
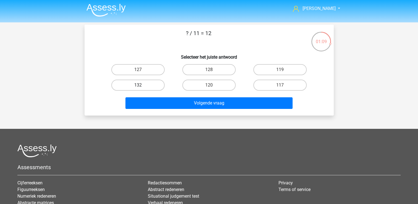
click at [155, 85] on label "132" at bounding box center [137, 85] width 53 height 11
click at [142, 85] on input "132" at bounding box center [140, 87] width 4 height 4
radio input "true"
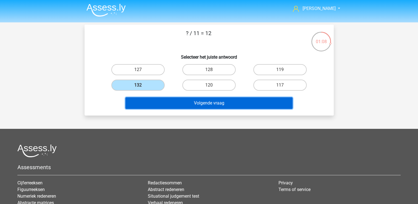
click at [171, 106] on button "Volgende vraag" at bounding box center [209, 103] width 167 height 12
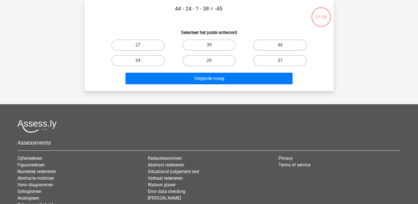
scroll to position [0, 0]
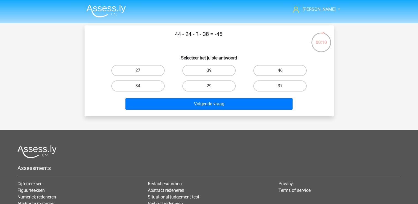
click at [164, 71] on label "27" at bounding box center [137, 70] width 53 height 11
click at [142, 71] on input "27" at bounding box center [140, 72] width 4 height 4
radio input "true"
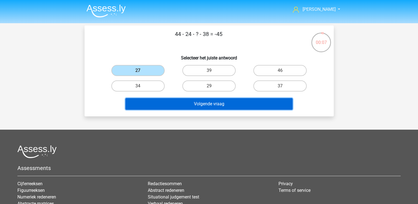
click at [188, 101] on button "Volgende vraag" at bounding box center [209, 104] width 167 height 12
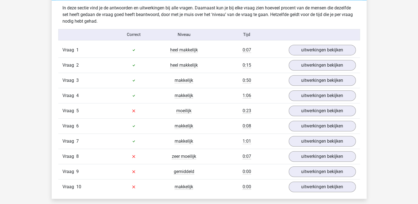
scroll to position [368, 0]
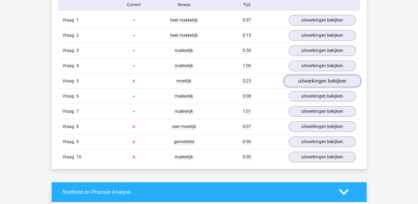
click at [300, 80] on link "uitwerkingen bekijken" at bounding box center [322, 81] width 77 height 12
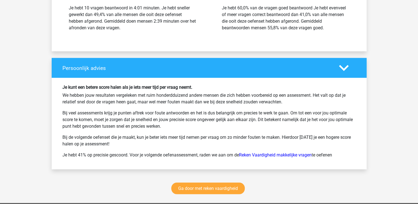
scroll to position [1061, 0]
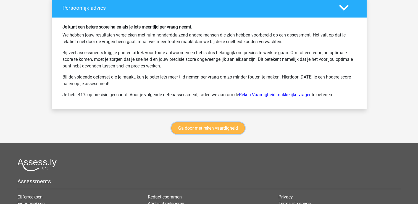
click at [190, 130] on link "Ga door met reken vaardigheid" at bounding box center [208, 128] width 74 height 12
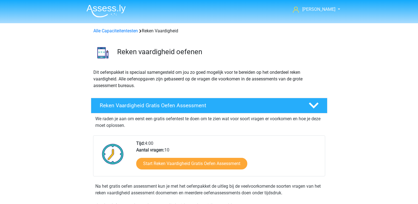
scroll to position [233, 0]
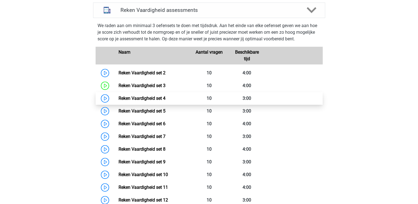
click at [119, 99] on link "Reken Vaardigheid set 4" at bounding box center [142, 98] width 47 height 5
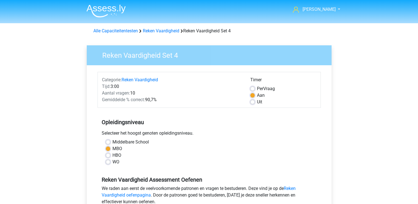
click at [259, 101] on label "Uit" at bounding box center [259, 102] width 5 height 7
click at [255, 101] on input "Uit" at bounding box center [252, 102] width 4 height 6
radio input "true"
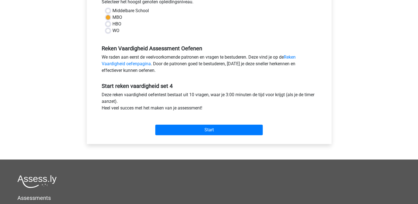
scroll to position [132, 0]
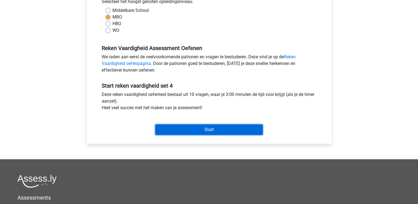
click at [177, 127] on input "Start" at bounding box center [209, 129] width 108 height 11
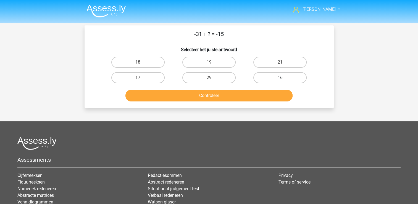
click at [265, 76] on label "16" at bounding box center [280, 77] width 53 height 11
click at [280, 78] on input "16" at bounding box center [282, 80] width 4 height 4
radio input "true"
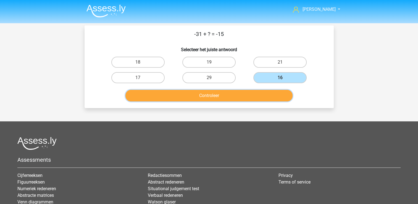
click at [255, 92] on button "Controleer" at bounding box center [209, 96] width 167 height 12
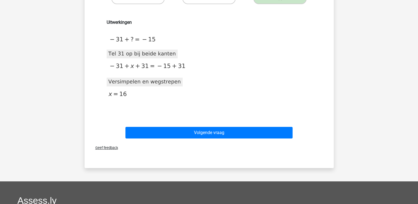
scroll to position [80, 0]
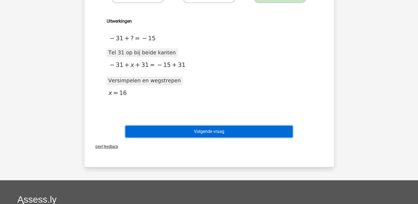
click at [251, 129] on button "Volgende vraag" at bounding box center [209, 132] width 167 height 12
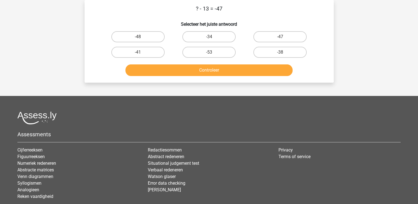
scroll to position [0, 0]
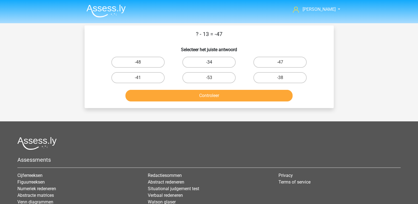
click at [208, 63] on label "-34" at bounding box center [208, 62] width 53 height 11
click at [209, 63] on input "-34" at bounding box center [211, 64] width 4 height 4
radio input "true"
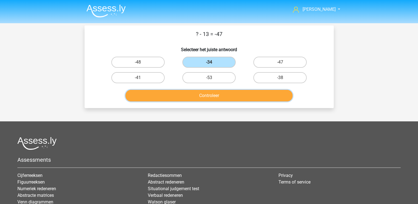
click at [228, 98] on button "Controleer" at bounding box center [209, 96] width 167 height 12
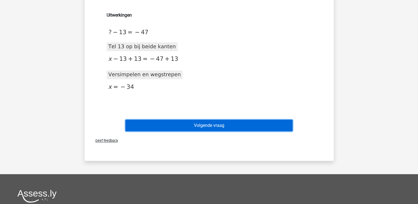
click at [245, 124] on button "Volgende vraag" at bounding box center [209, 126] width 167 height 12
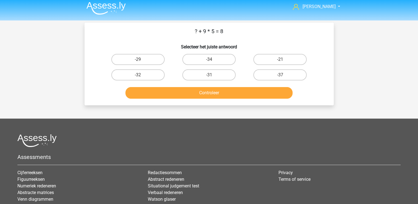
scroll to position [2, 0]
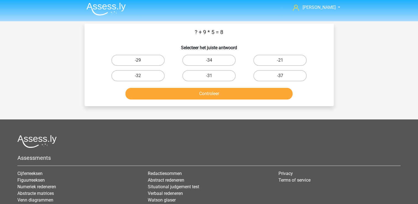
click at [271, 76] on label "-37" at bounding box center [280, 75] width 53 height 11
click at [280, 76] on input "-37" at bounding box center [282, 78] width 4 height 4
radio input "true"
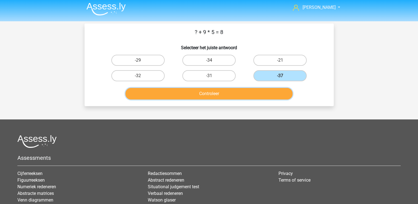
click at [247, 92] on button "Controleer" at bounding box center [209, 94] width 167 height 12
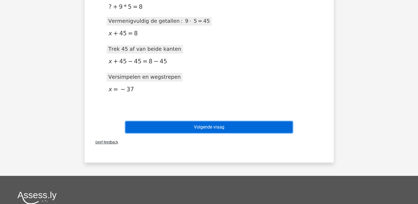
click at [240, 127] on button "Volgende vraag" at bounding box center [209, 127] width 167 height 12
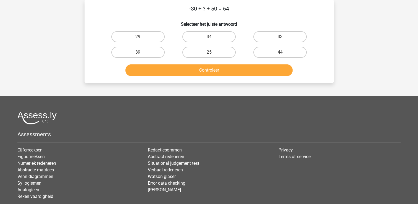
scroll to position [0, 0]
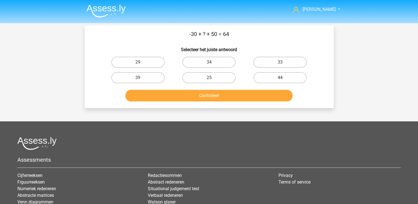
click at [279, 76] on label "44" at bounding box center [280, 77] width 53 height 11
click at [280, 78] on input "44" at bounding box center [282, 80] width 4 height 4
radio input "true"
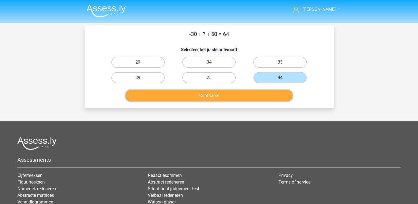
click at [260, 100] on button "Controleer" at bounding box center [209, 96] width 167 height 12
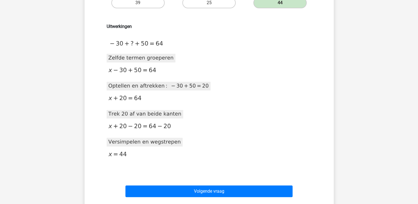
scroll to position [90, 0]
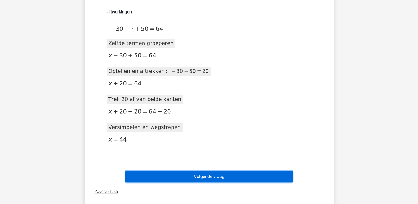
click at [209, 176] on button "Volgende vraag" at bounding box center [209, 177] width 167 height 12
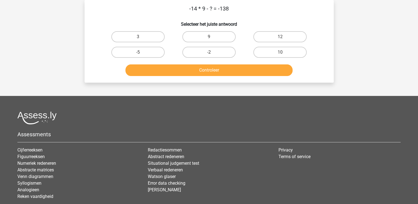
scroll to position [0, 0]
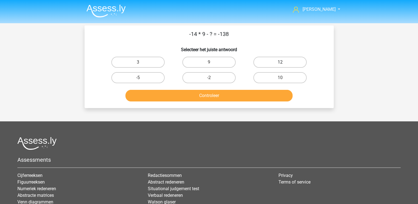
click at [289, 63] on label "12" at bounding box center [280, 62] width 53 height 11
click at [284, 63] on input "12" at bounding box center [282, 64] width 4 height 4
radio input "true"
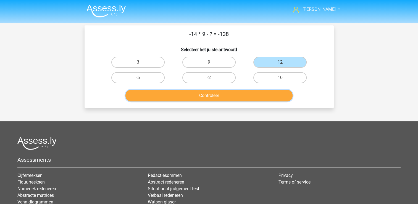
click at [244, 97] on button "Controleer" at bounding box center [209, 96] width 167 height 12
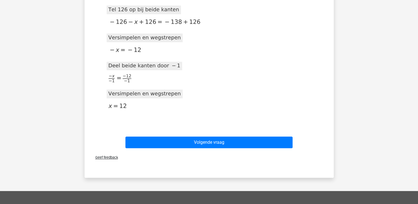
scroll to position [182, 0]
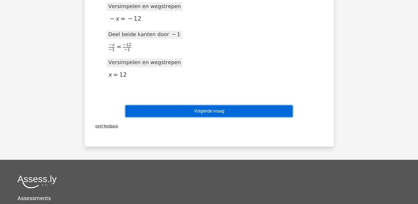
click at [216, 109] on button "Volgende vraag" at bounding box center [209, 111] width 167 height 12
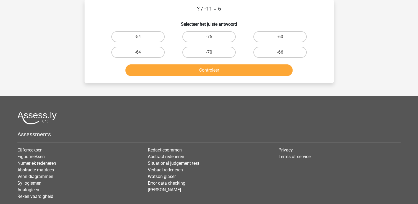
scroll to position [0, 0]
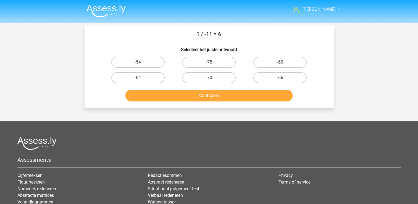
click at [299, 78] on label "-66" at bounding box center [280, 77] width 53 height 11
click at [284, 78] on input "-66" at bounding box center [282, 80] width 4 height 4
radio input "true"
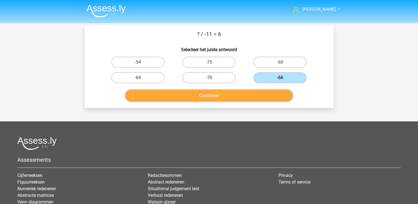
click at [271, 98] on button "Controleer" at bounding box center [209, 96] width 167 height 12
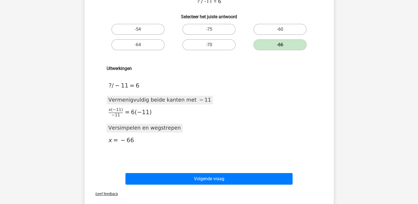
scroll to position [33, 0]
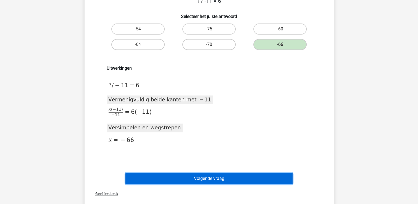
click at [248, 175] on button "Volgende vraag" at bounding box center [209, 179] width 167 height 12
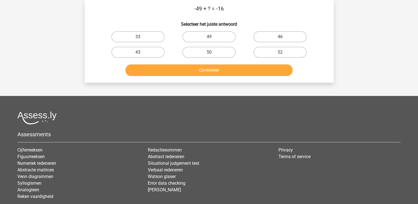
scroll to position [0, 0]
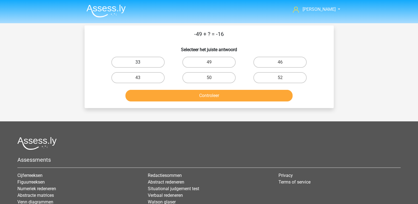
click at [156, 64] on label "33" at bounding box center [137, 62] width 53 height 11
click at [142, 64] on input "33" at bounding box center [140, 64] width 4 height 4
radio input "true"
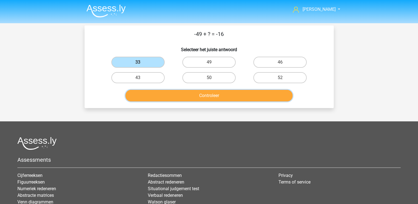
click at [196, 94] on button "Controleer" at bounding box center [209, 96] width 167 height 12
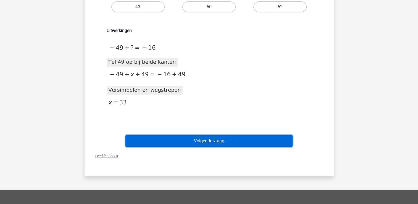
click at [246, 142] on button "Volgende vraag" at bounding box center [209, 141] width 167 height 12
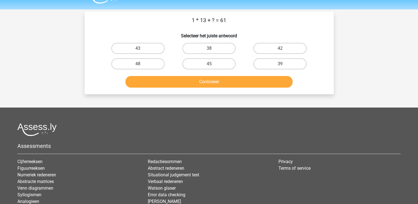
scroll to position [13, 0]
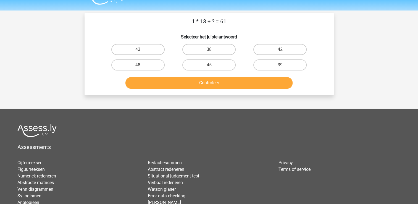
click at [137, 58] on div "48" at bounding box center [138, 64] width 71 height 15
click at [139, 63] on label "48" at bounding box center [137, 64] width 53 height 11
click at [139, 65] on input "48" at bounding box center [140, 67] width 4 height 4
radio input "true"
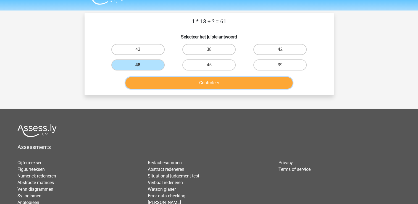
click at [161, 80] on button "Controleer" at bounding box center [209, 83] width 167 height 12
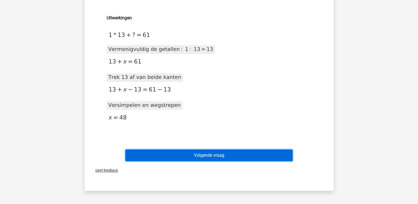
click at [223, 151] on button "Volgende vraag" at bounding box center [209, 156] width 167 height 12
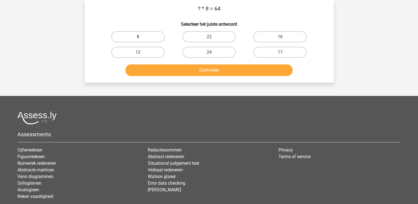
scroll to position [0, 0]
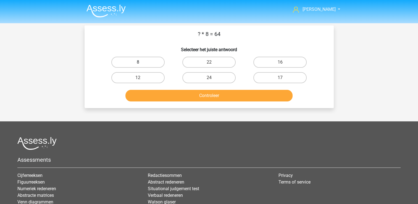
click at [148, 62] on label "8" at bounding box center [137, 62] width 53 height 11
click at [142, 62] on input "8" at bounding box center [140, 64] width 4 height 4
radio input "true"
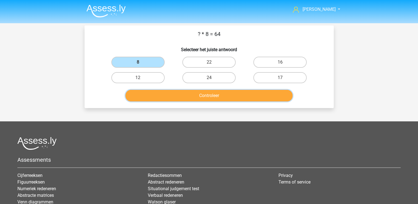
click at [203, 95] on button "Controleer" at bounding box center [209, 96] width 167 height 12
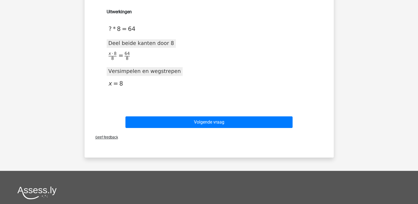
scroll to position [97, 0]
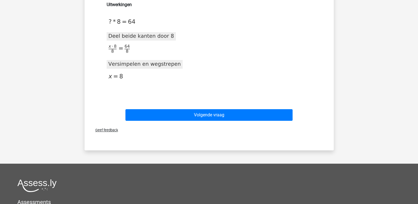
click at [262, 124] on div "Geef feedback" at bounding box center [209, 130] width 245 height 14
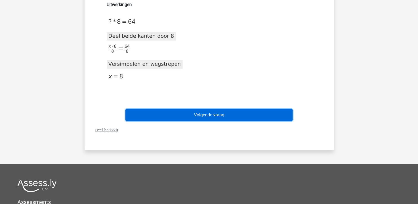
click at [264, 118] on button "Volgende vraag" at bounding box center [209, 115] width 167 height 12
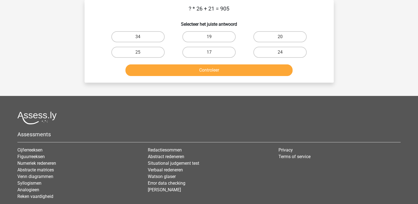
scroll to position [0, 0]
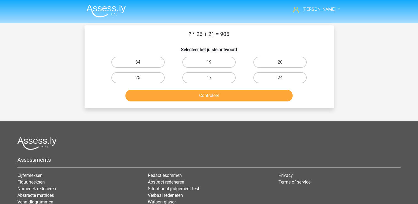
click at [281, 64] on input "20" at bounding box center [282, 64] width 4 height 4
radio input "true"
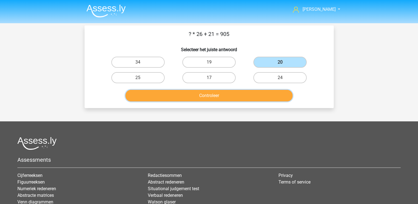
click at [264, 91] on button "Controleer" at bounding box center [209, 96] width 167 height 12
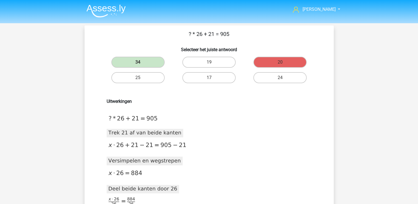
scroll to position [150, 0]
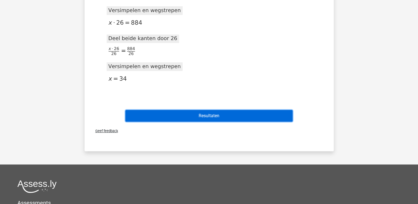
click at [219, 117] on button "Resultaten" at bounding box center [209, 116] width 167 height 12
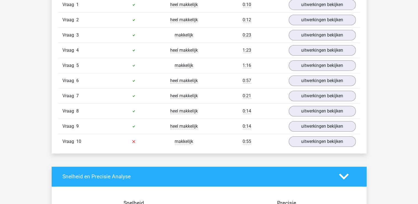
scroll to position [418, 0]
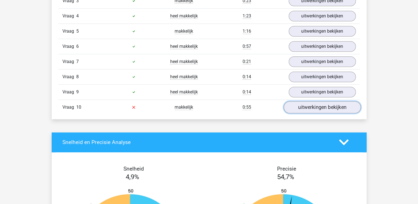
click at [315, 105] on link "uitwerkingen bekijken" at bounding box center [322, 107] width 77 height 12
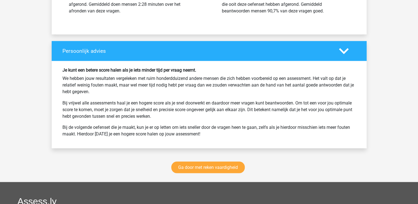
scroll to position [959, 0]
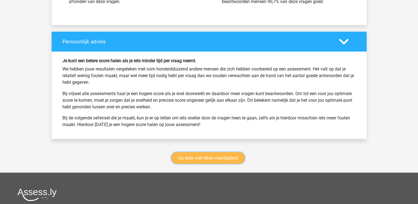
click at [227, 158] on link "Ga door met reken vaardigheid" at bounding box center [208, 158] width 74 height 12
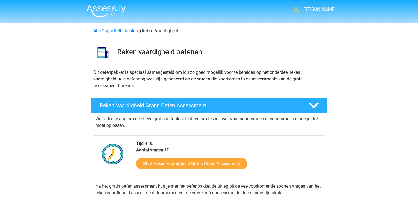
scroll to position [233, 0]
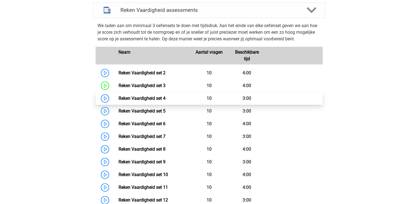
click at [119, 97] on link "Reken Vaardigheid set 4" at bounding box center [142, 98] width 47 height 5
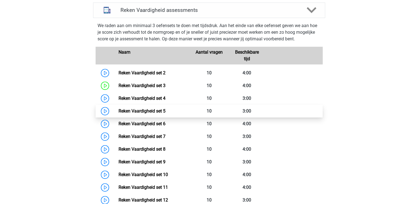
click at [119, 108] on link "Reken Vaardigheid set 5" at bounding box center [142, 110] width 47 height 5
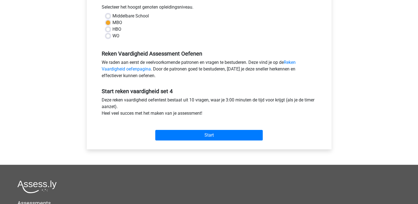
scroll to position [126, 0]
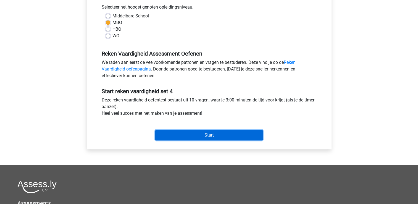
click at [213, 135] on input "Start" at bounding box center [209, 135] width 108 height 11
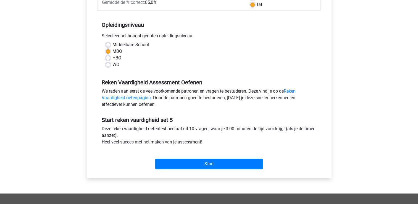
scroll to position [97, 0]
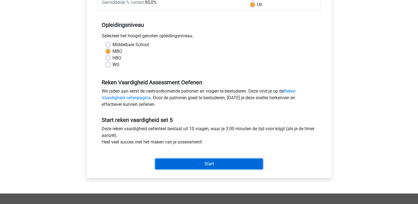
click at [179, 164] on input "Start" at bounding box center [209, 164] width 108 height 11
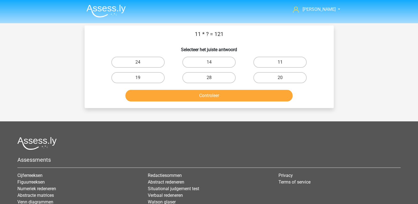
click at [288, 61] on label "11" at bounding box center [280, 62] width 53 height 11
click at [284, 62] on input "11" at bounding box center [282, 64] width 4 height 4
radio input "true"
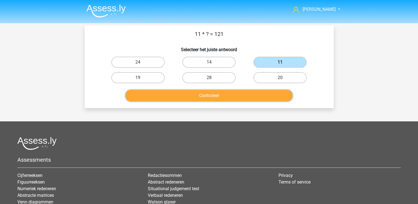
click at [229, 97] on button "Controleer" at bounding box center [209, 96] width 167 height 12
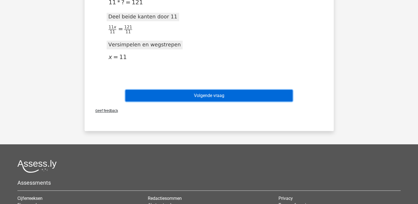
click at [237, 90] on button "Volgende vraag" at bounding box center [209, 96] width 167 height 12
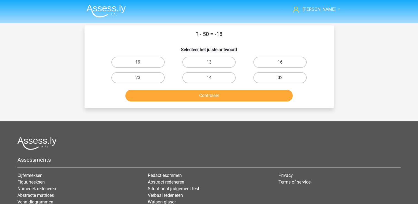
click at [282, 77] on label "32" at bounding box center [280, 77] width 53 height 11
click at [282, 78] on input "32" at bounding box center [282, 80] width 4 height 4
radio input "true"
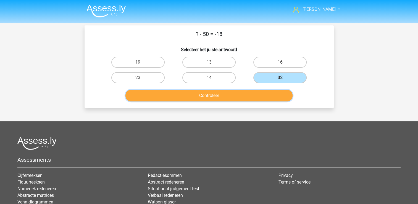
click at [241, 97] on button "Controleer" at bounding box center [209, 96] width 167 height 12
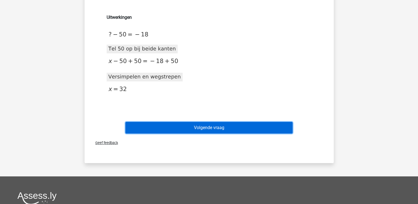
click at [238, 124] on button "Volgende vraag" at bounding box center [209, 128] width 167 height 12
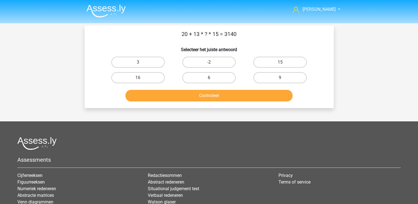
click at [220, 79] on label "6" at bounding box center [208, 77] width 53 height 11
click at [213, 79] on input "6" at bounding box center [211, 80] width 4 height 4
radio input "true"
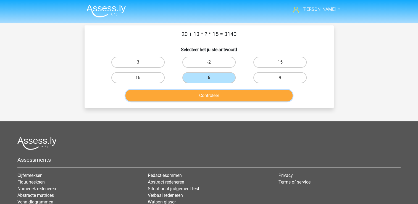
click at [222, 94] on button "Controleer" at bounding box center [209, 96] width 167 height 12
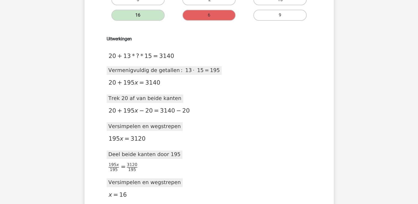
scroll to position [77, 0]
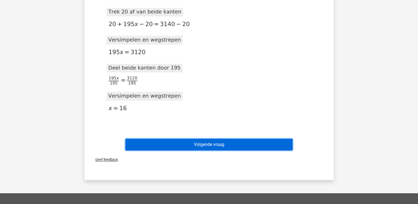
click at [229, 145] on button "Volgende vraag" at bounding box center [209, 145] width 167 height 12
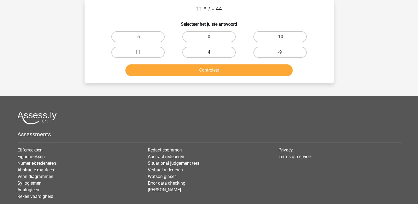
scroll to position [0, 0]
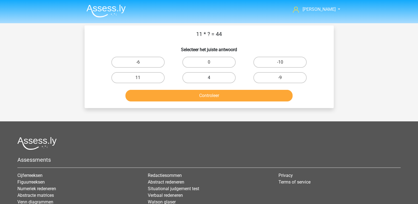
click at [228, 74] on label "4" at bounding box center [208, 77] width 53 height 11
click at [213, 78] on input "4" at bounding box center [211, 80] width 4 height 4
radio input "true"
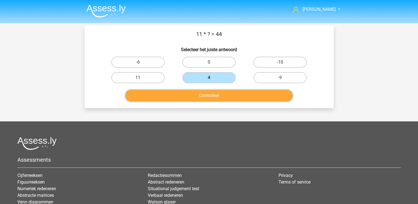
click at [232, 92] on button "Controleer" at bounding box center [209, 96] width 167 height 12
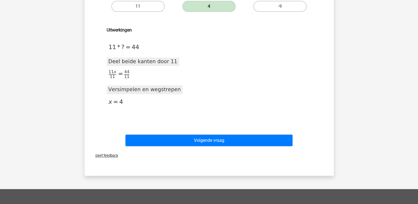
scroll to position [72, 0]
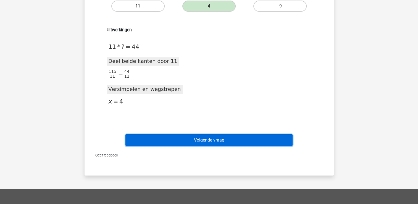
click at [221, 137] on button "Volgende vraag" at bounding box center [209, 140] width 167 height 12
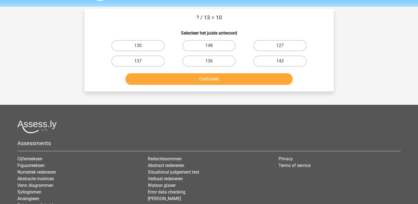
scroll to position [16, 0]
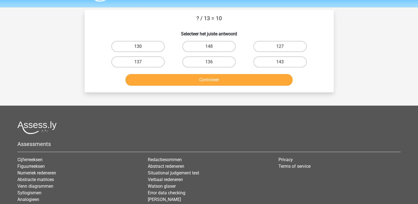
click at [137, 50] on label "130" at bounding box center [137, 46] width 53 height 11
click at [138, 50] on input "130" at bounding box center [140, 48] width 4 height 4
radio input "true"
click at [186, 77] on button "Controleer" at bounding box center [209, 80] width 167 height 12
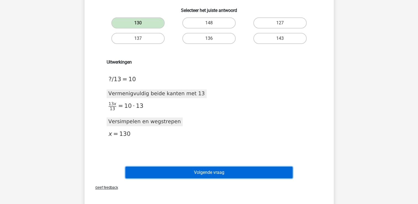
click at [222, 171] on button "Volgende vraag" at bounding box center [209, 173] width 167 height 12
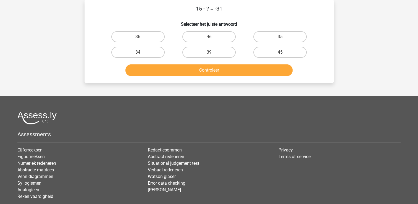
scroll to position [0, 0]
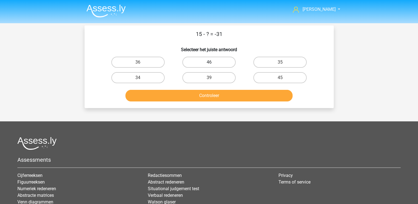
click at [213, 61] on label "46" at bounding box center [208, 62] width 53 height 11
click at [213, 62] on input "46" at bounding box center [211, 64] width 4 height 4
radio input "true"
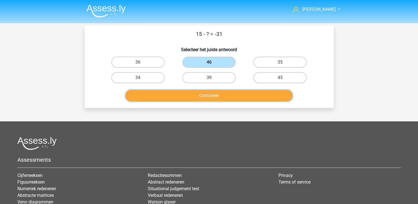
click at [206, 93] on button "Controleer" at bounding box center [209, 96] width 167 height 12
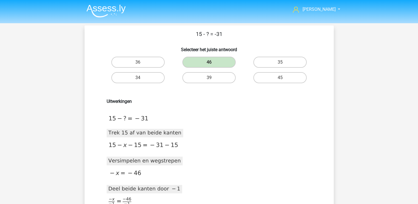
scroll to position [87, 0]
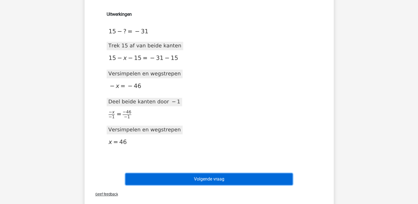
click at [207, 176] on button "Volgende vraag" at bounding box center [209, 179] width 167 height 12
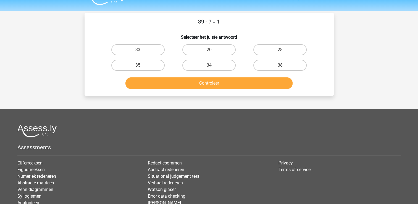
scroll to position [12, 0]
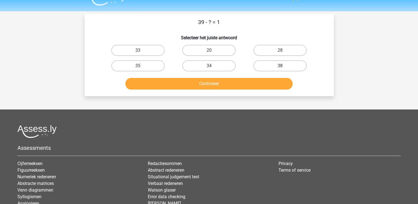
click at [285, 64] on label "38" at bounding box center [280, 65] width 53 height 11
click at [284, 66] on input "38" at bounding box center [282, 68] width 4 height 4
radio input "true"
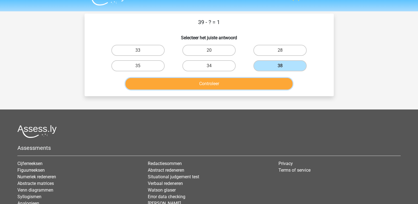
click at [245, 83] on button "Controleer" at bounding box center [209, 84] width 167 height 12
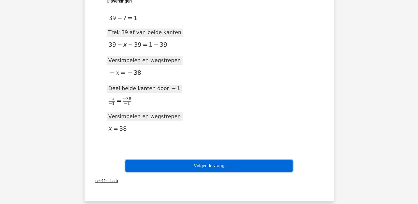
click at [231, 166] on button "Volgende vraag" at bounding box center [209, 166] width 167 height 12
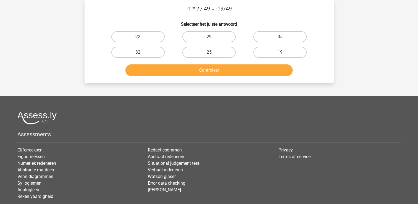
scroll to position [0, 0]
